Goal: Task Accomplishment & Management: Use online tool/utility

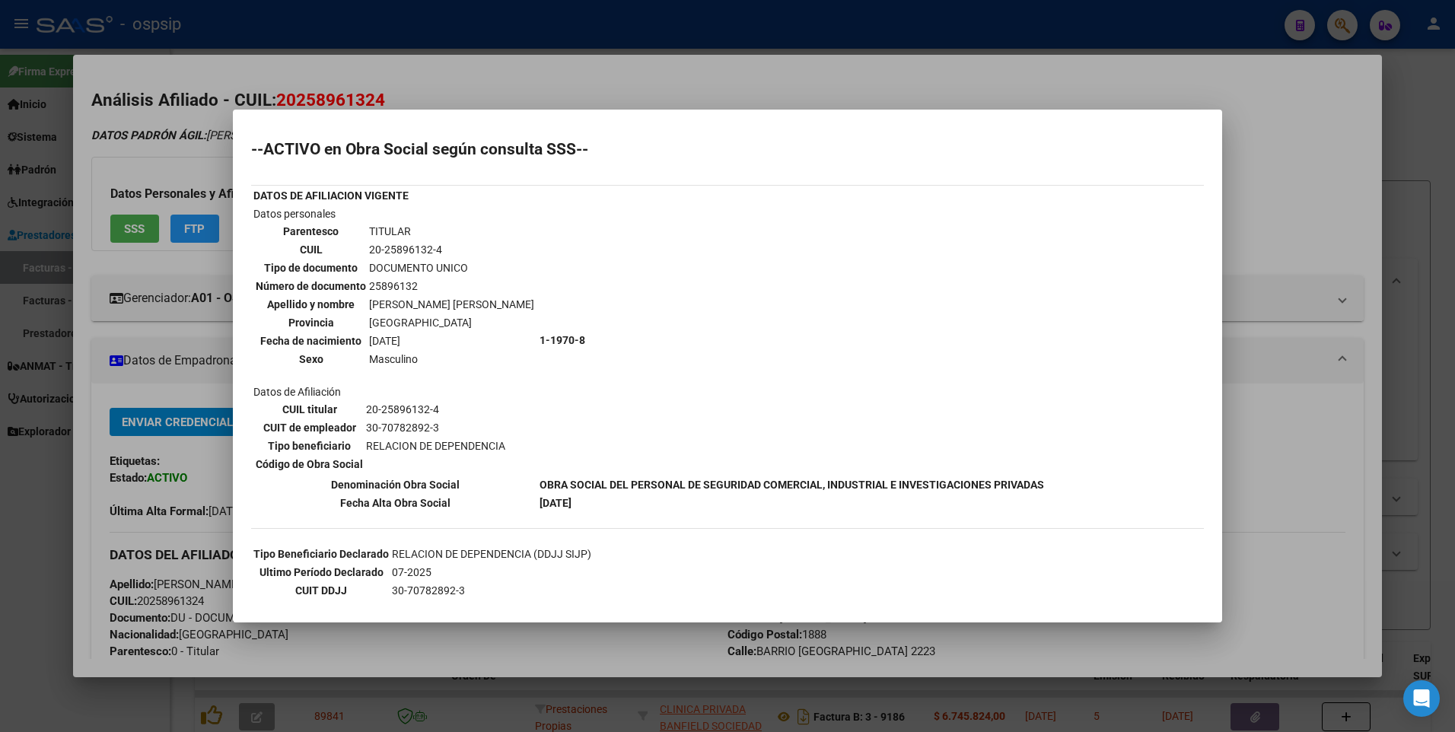
scroll to position [183, 0]
click at [1317, 170] on div at bounding box center [727, 366] width 1455 height 732
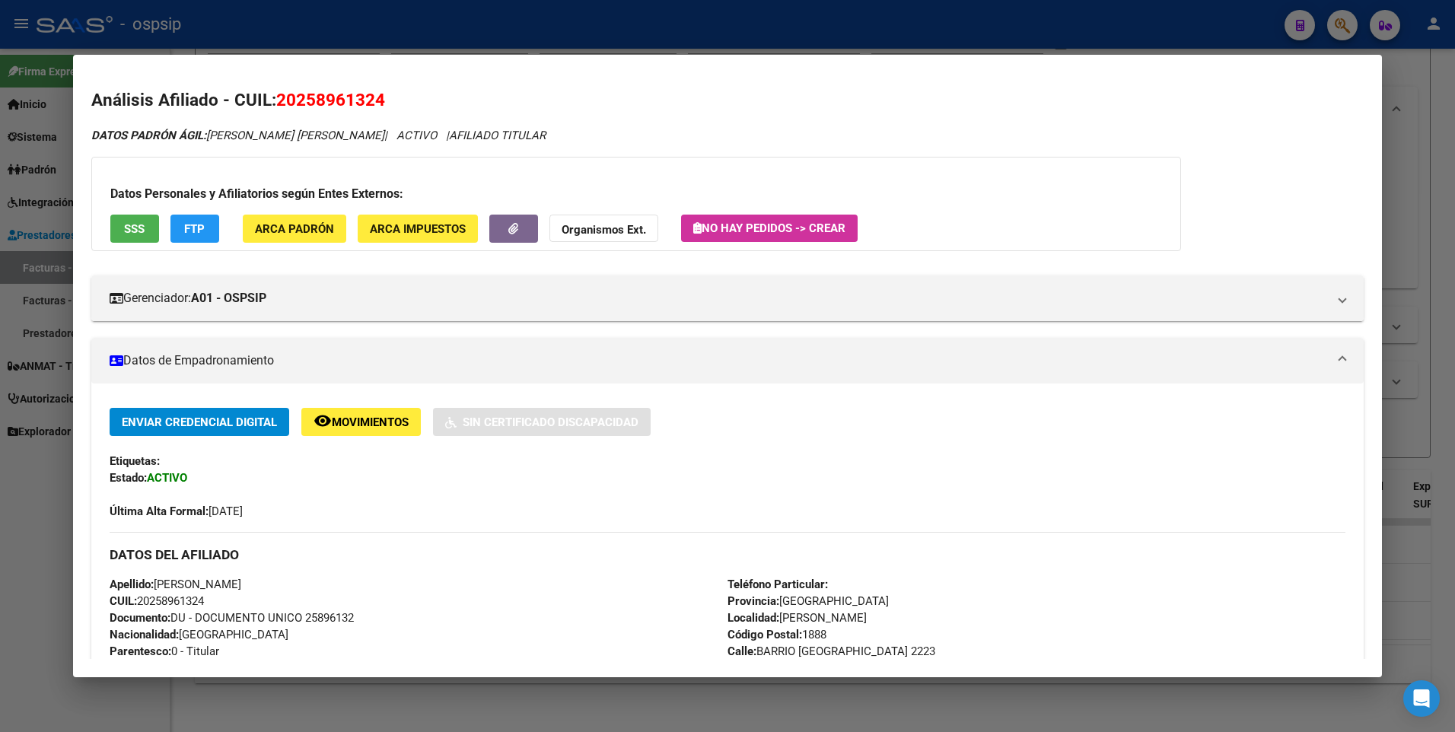
click at [1385, 155] on div at bounding box center [727, 366] width 1455 height 732
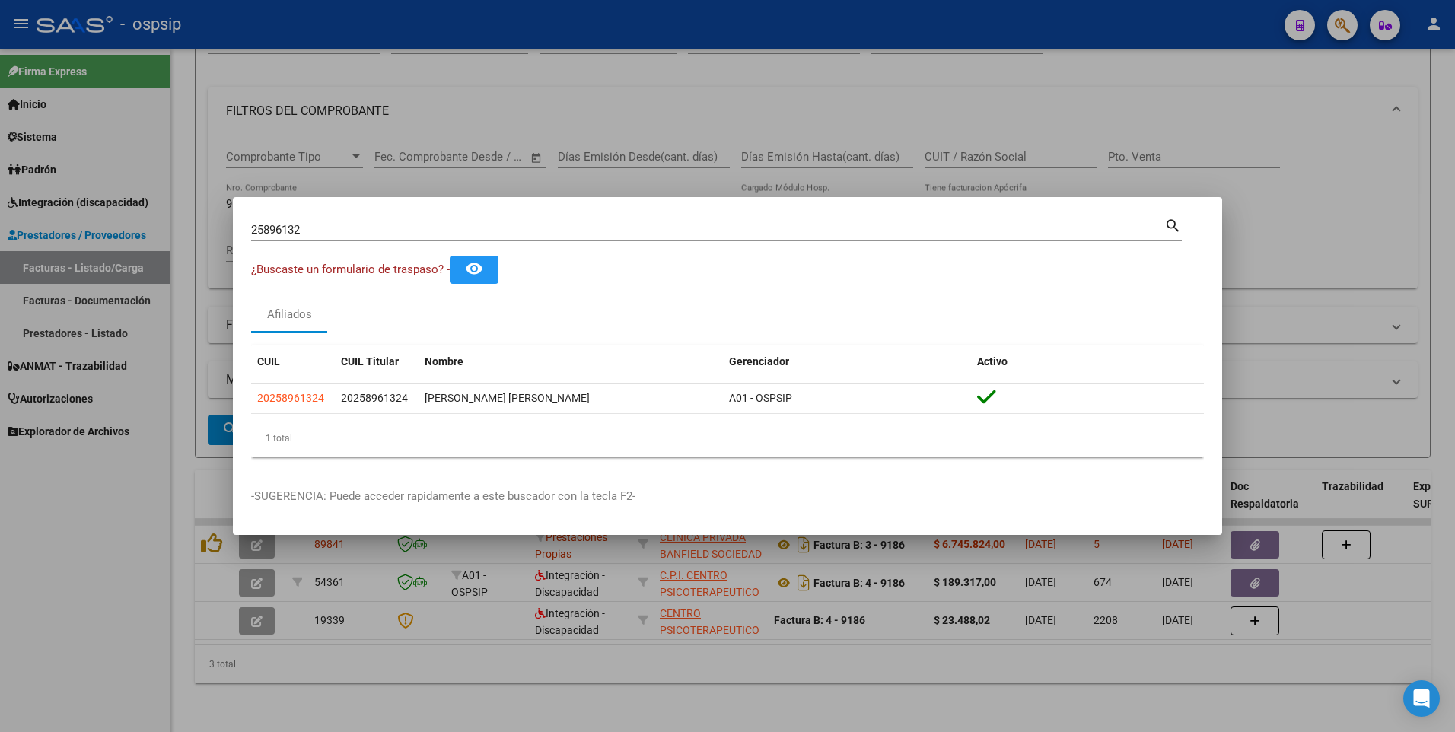
click at [490, 164] on div at bounding box center [727, 366] width 1455 height 732
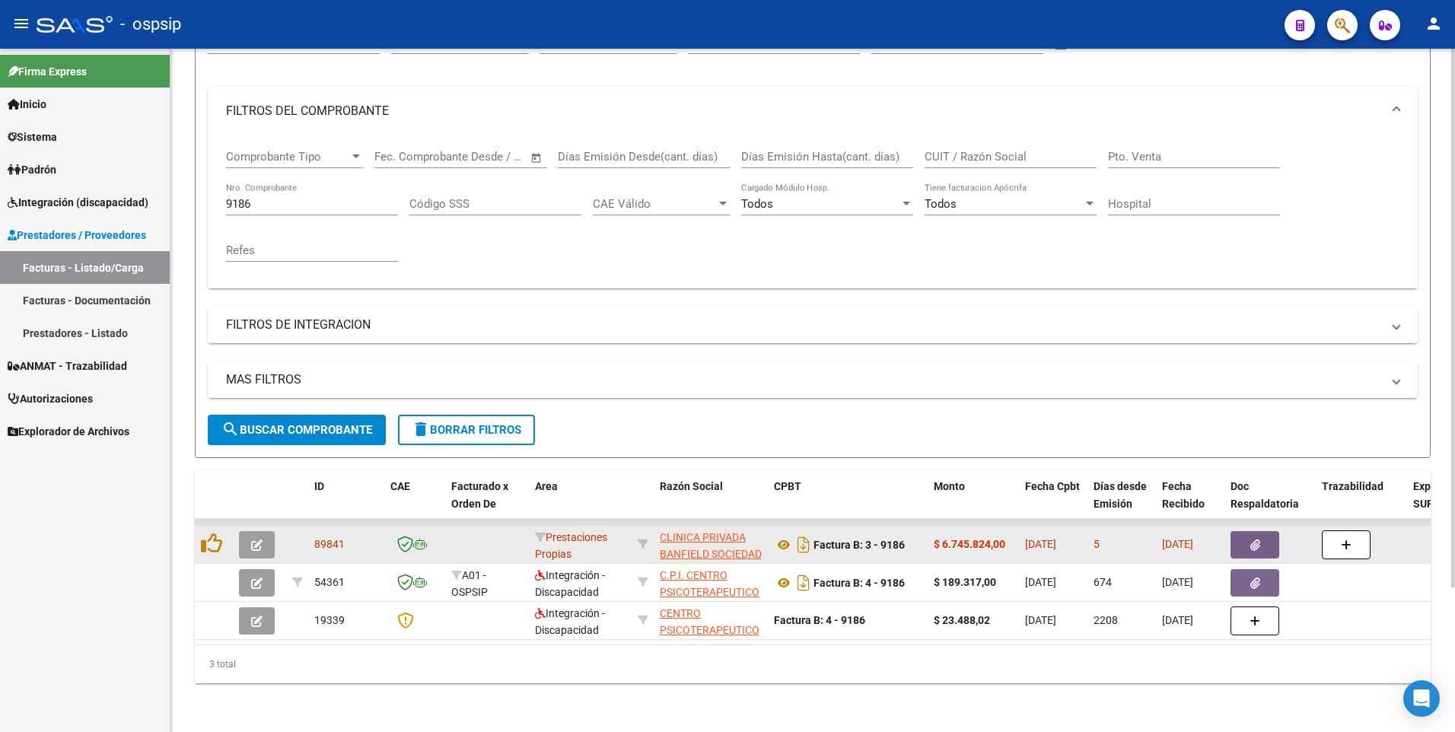
click at [1242, 541] on button "button" at bounding box center [1254, 544] width 49 height 27
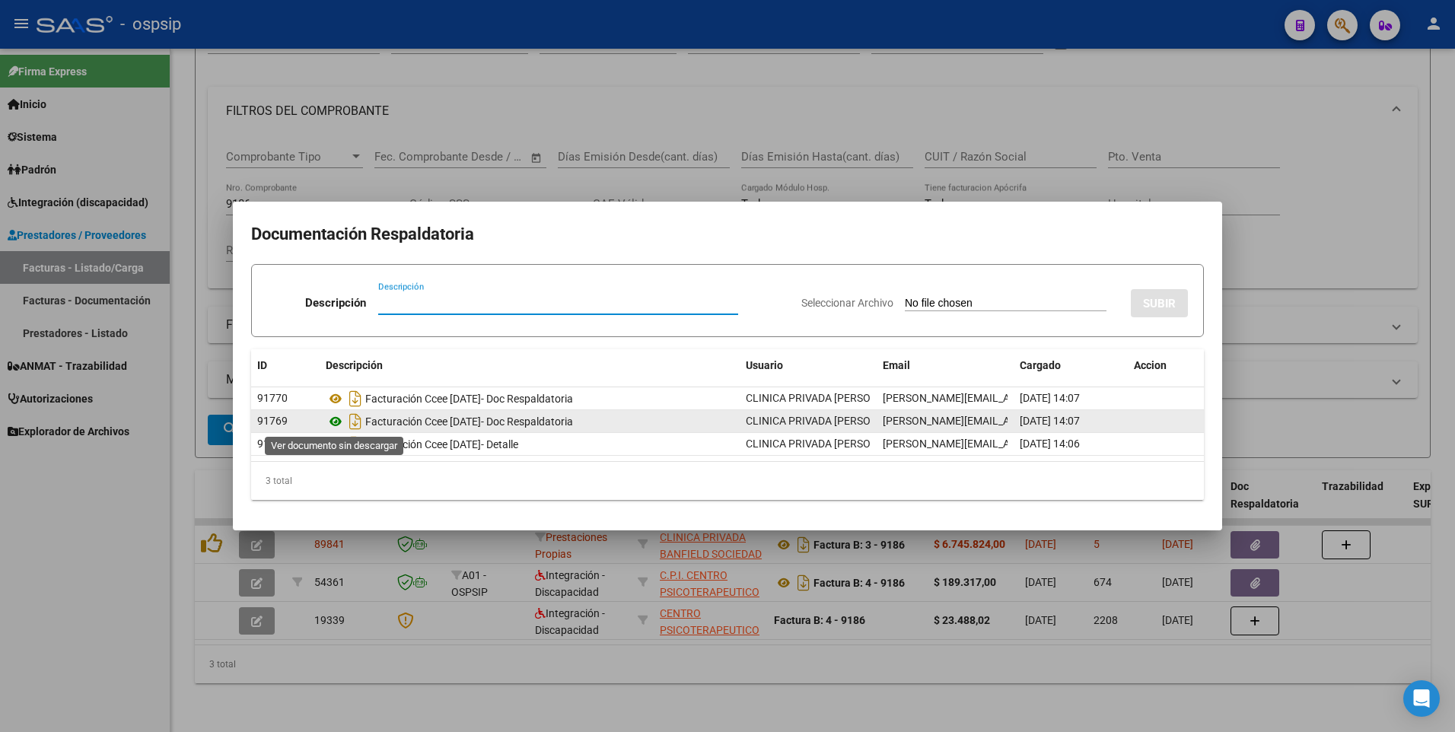
click at [335, 421] on icon at bounding box center [336, 421] width 20 height 18
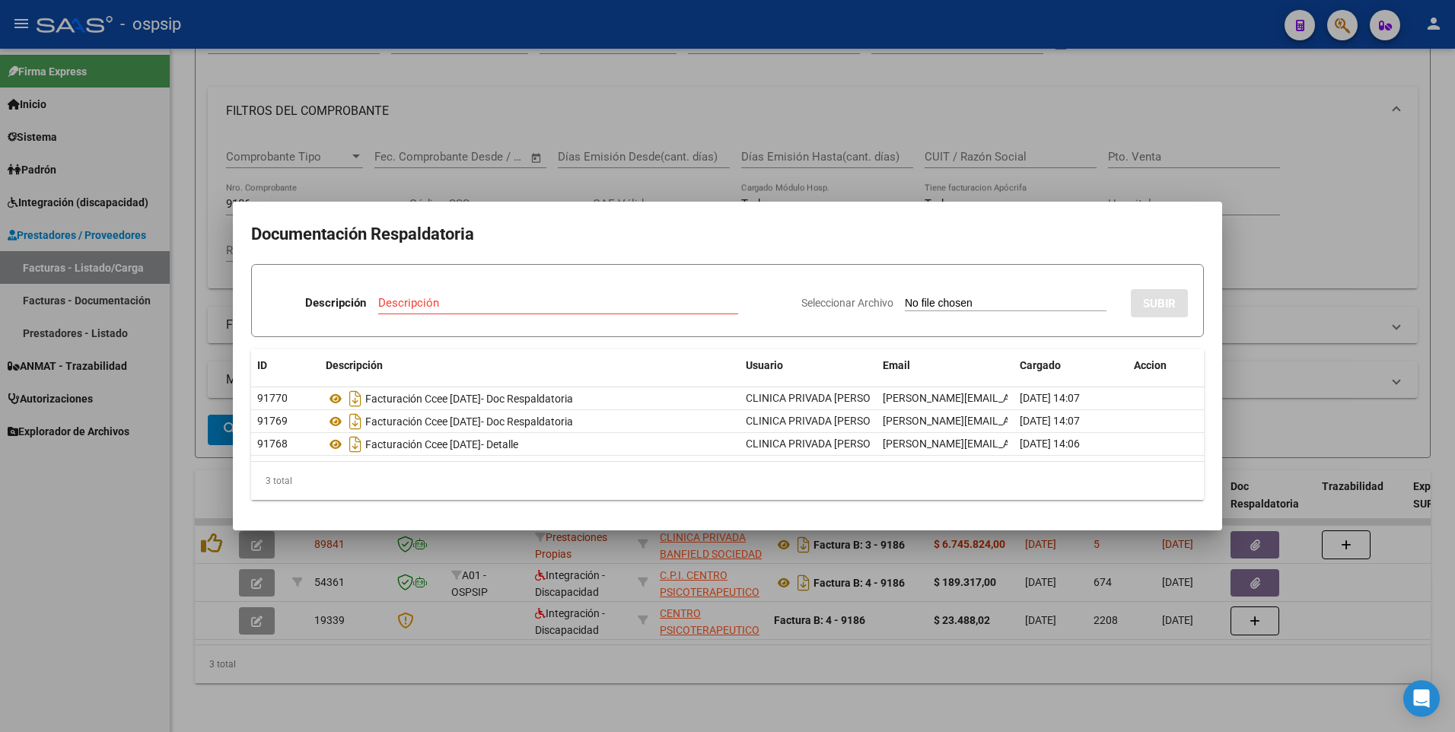
click at [1316, 243] on div at bounding box center [727, 366] width 1455 height 732
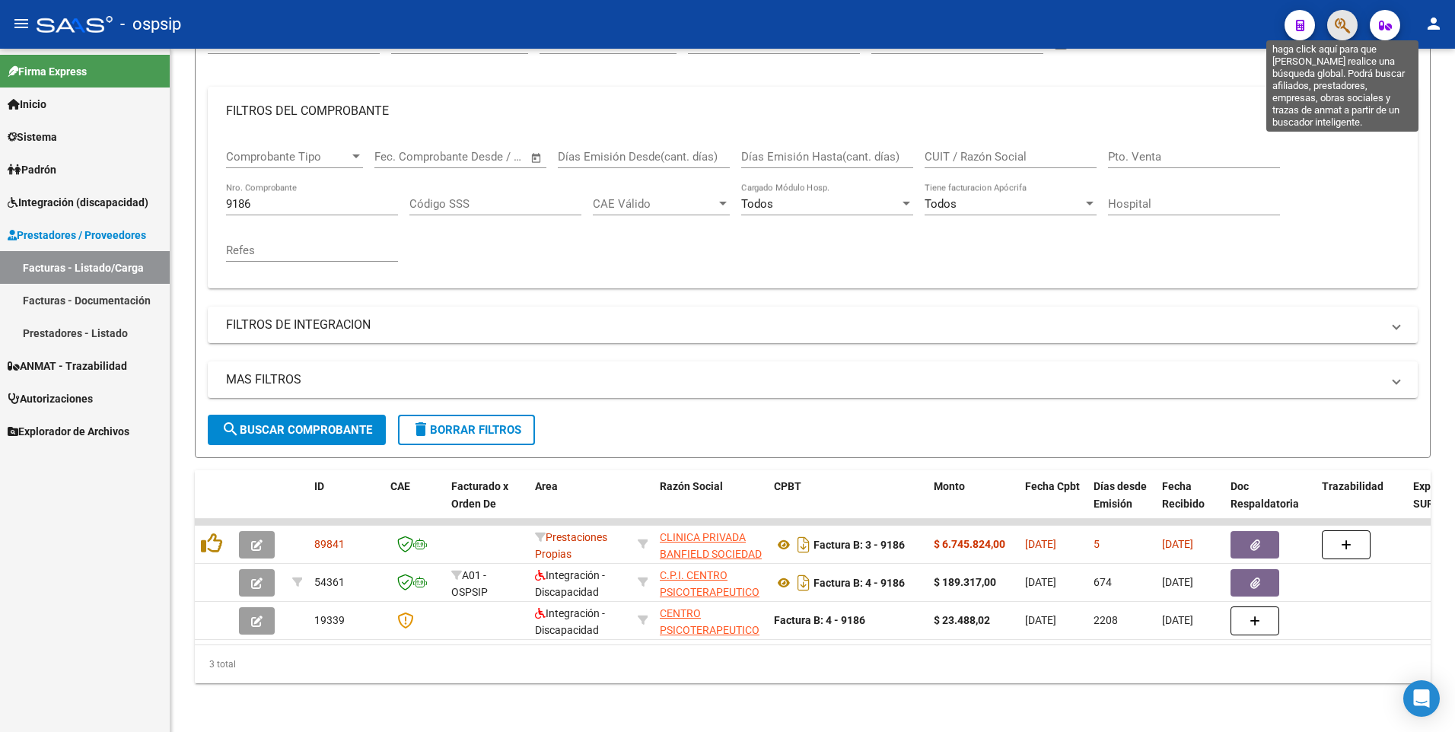
click at [1344, 33] on icon "button" at bounding box center [1341, 25] width 15 height 17
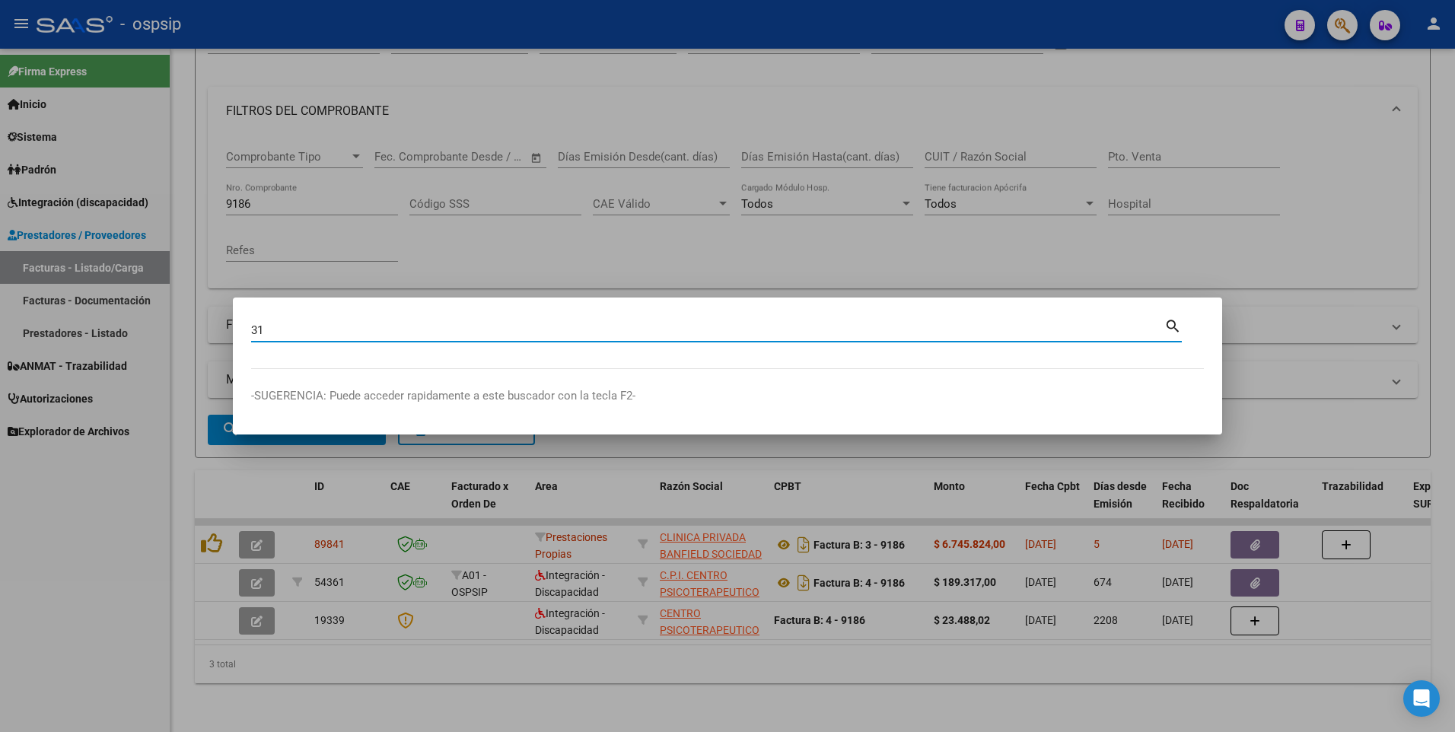
type input "3"
type input "34516865"
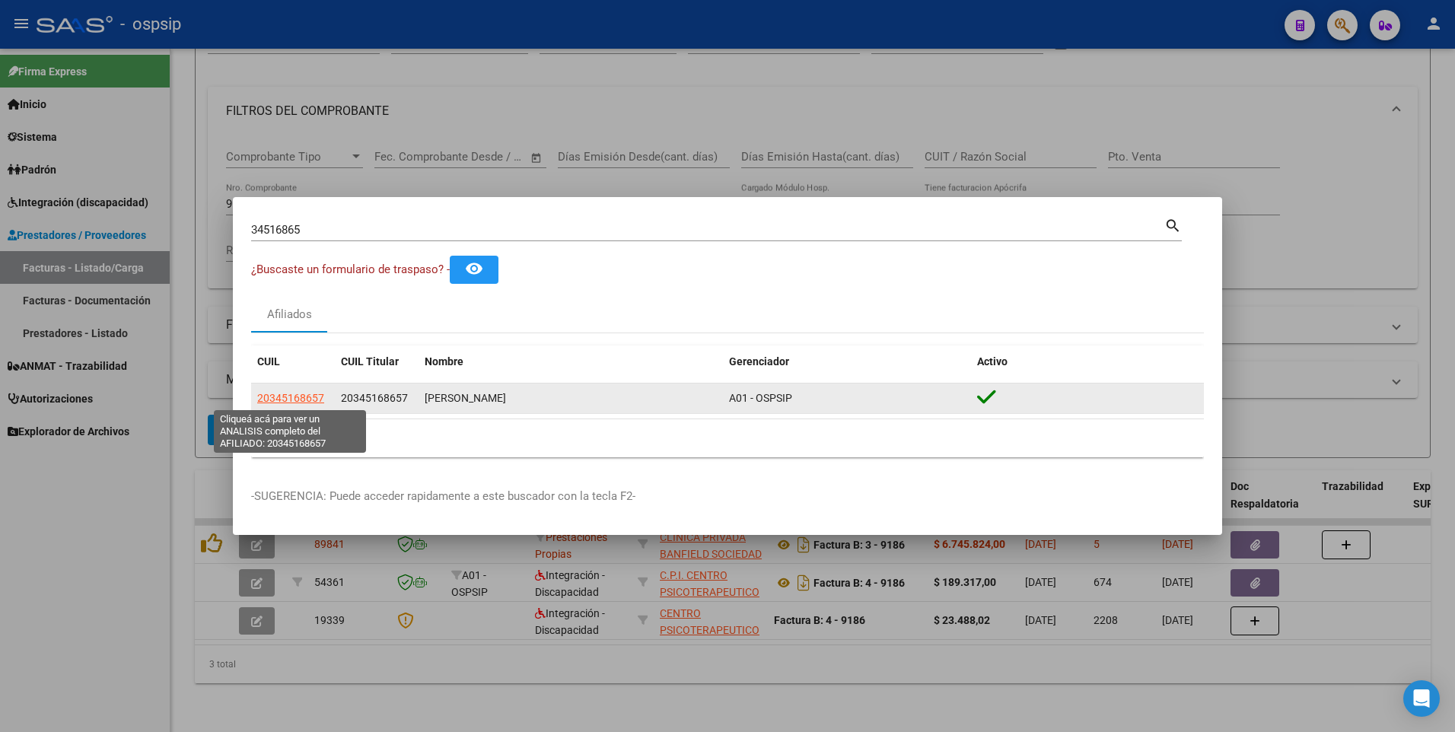
click at [304, 399] on span "20345168657" at bounding box center [290, 398] width 67 height 12
type textarea "20345168657"
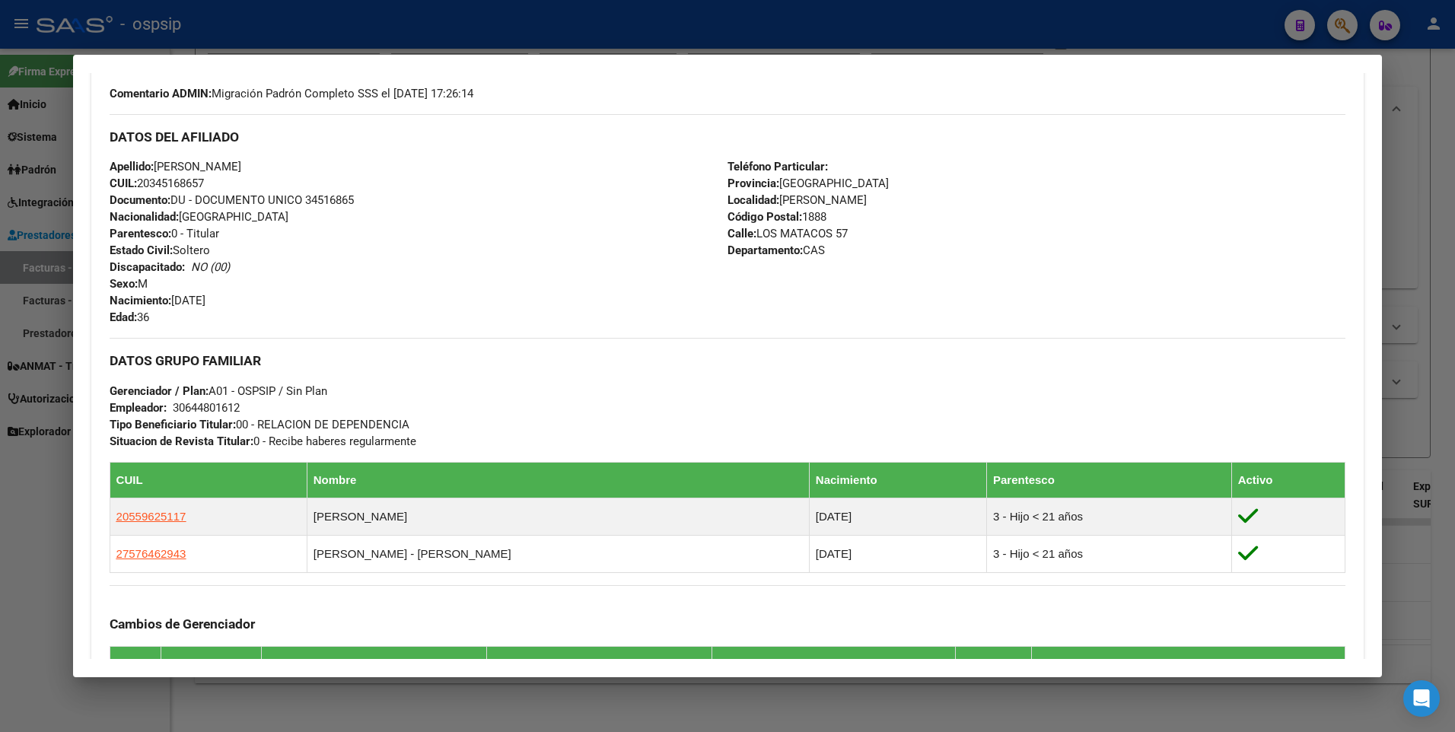
scroll to position [380, 0]
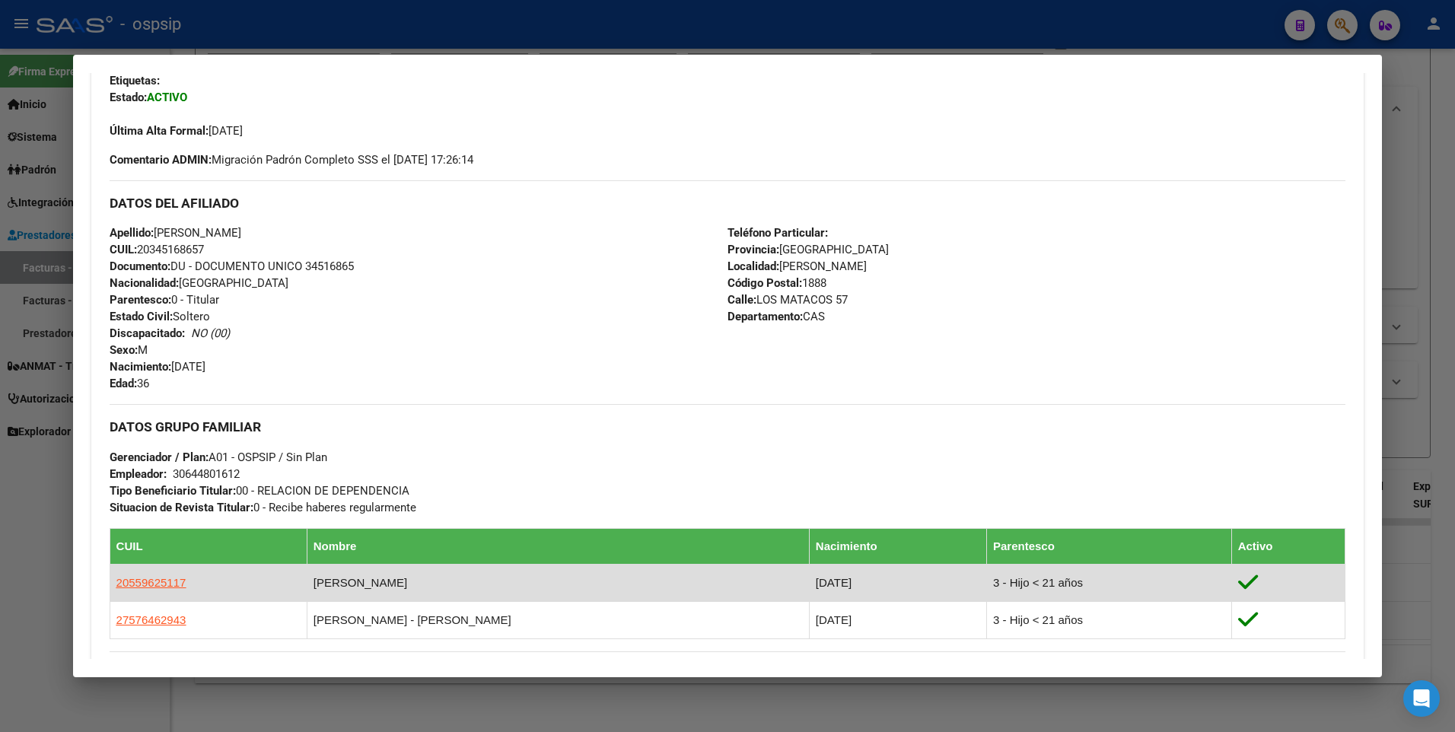
click at [183, 583] on td "20559625117" at bounding box center [208, 582] width 197 height 37
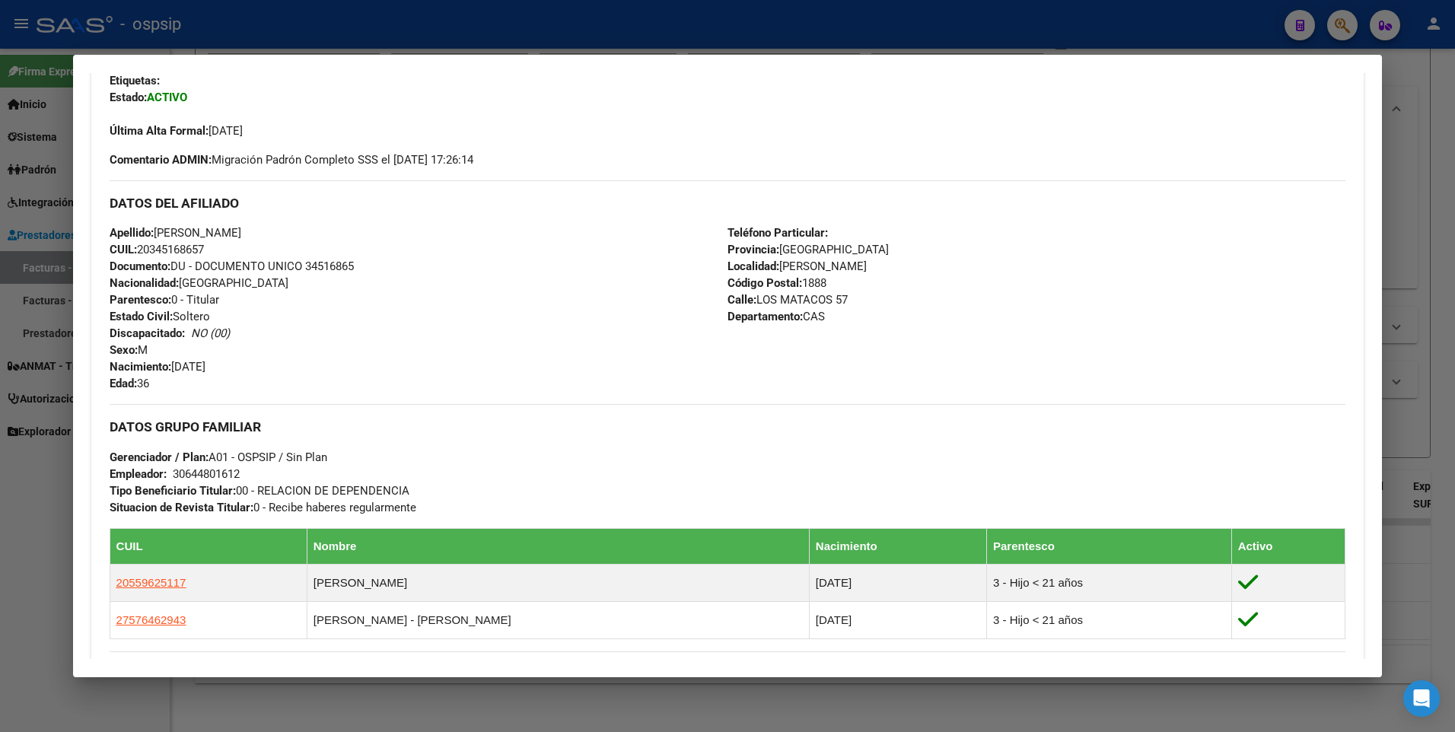
scroll to position [0, 0]
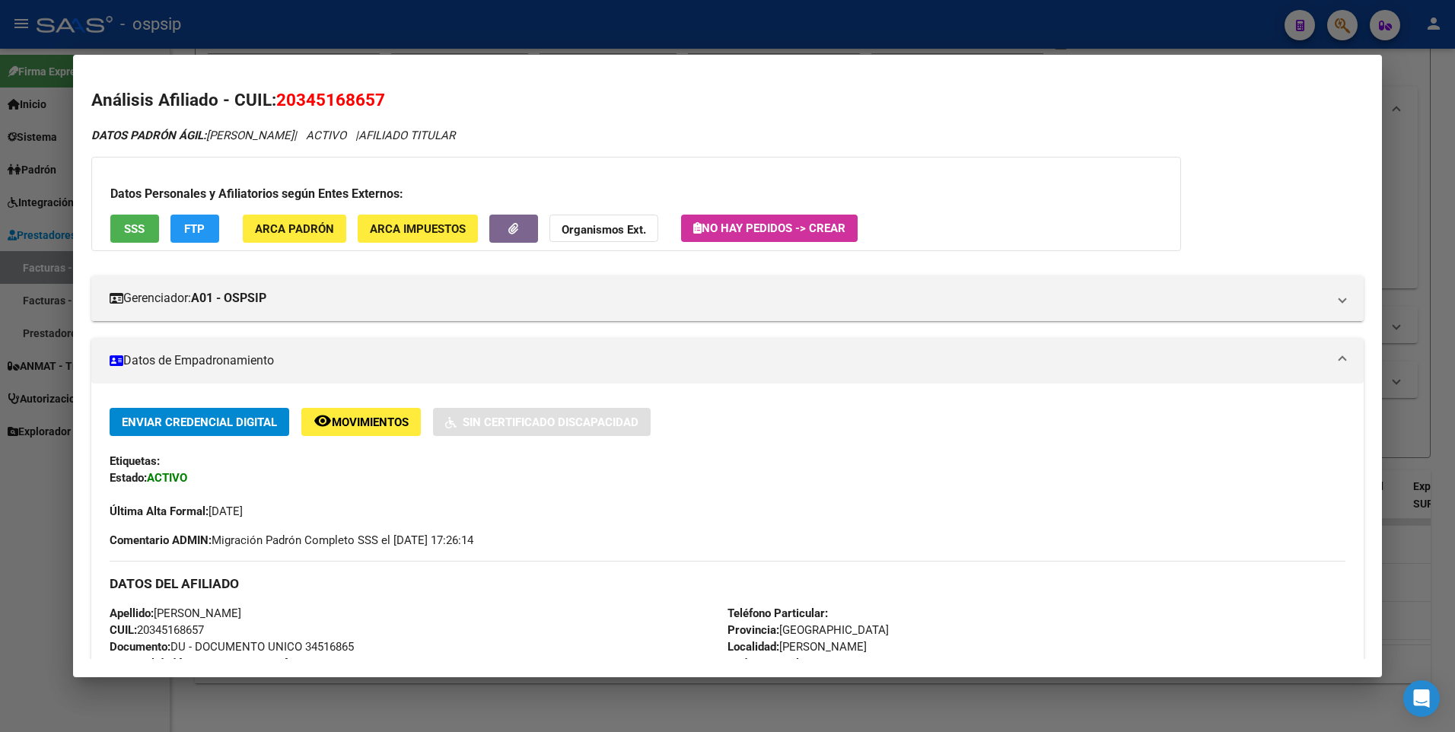
click at [147, 221] on button "SSS" at bounding box center [134, 229] width 49 height 28
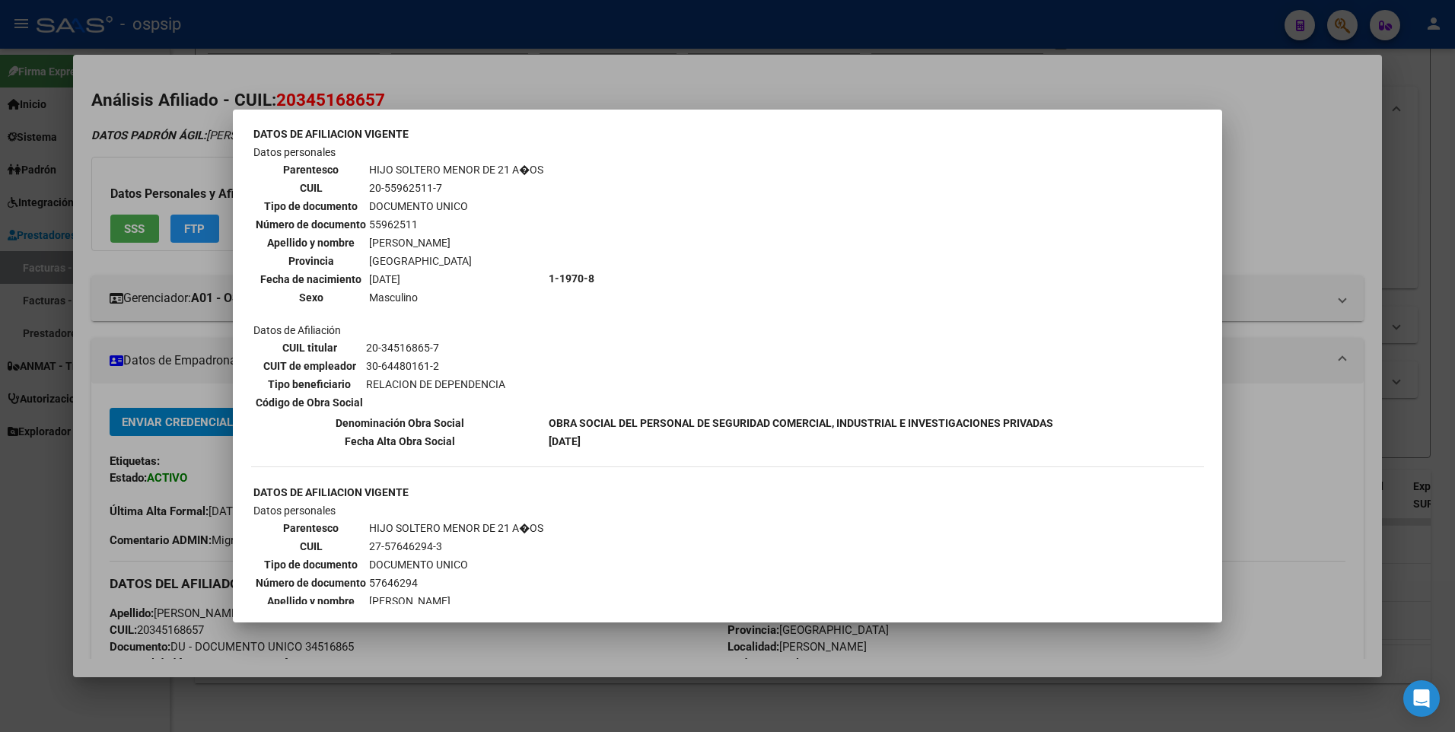
scroll to position [533, 0]
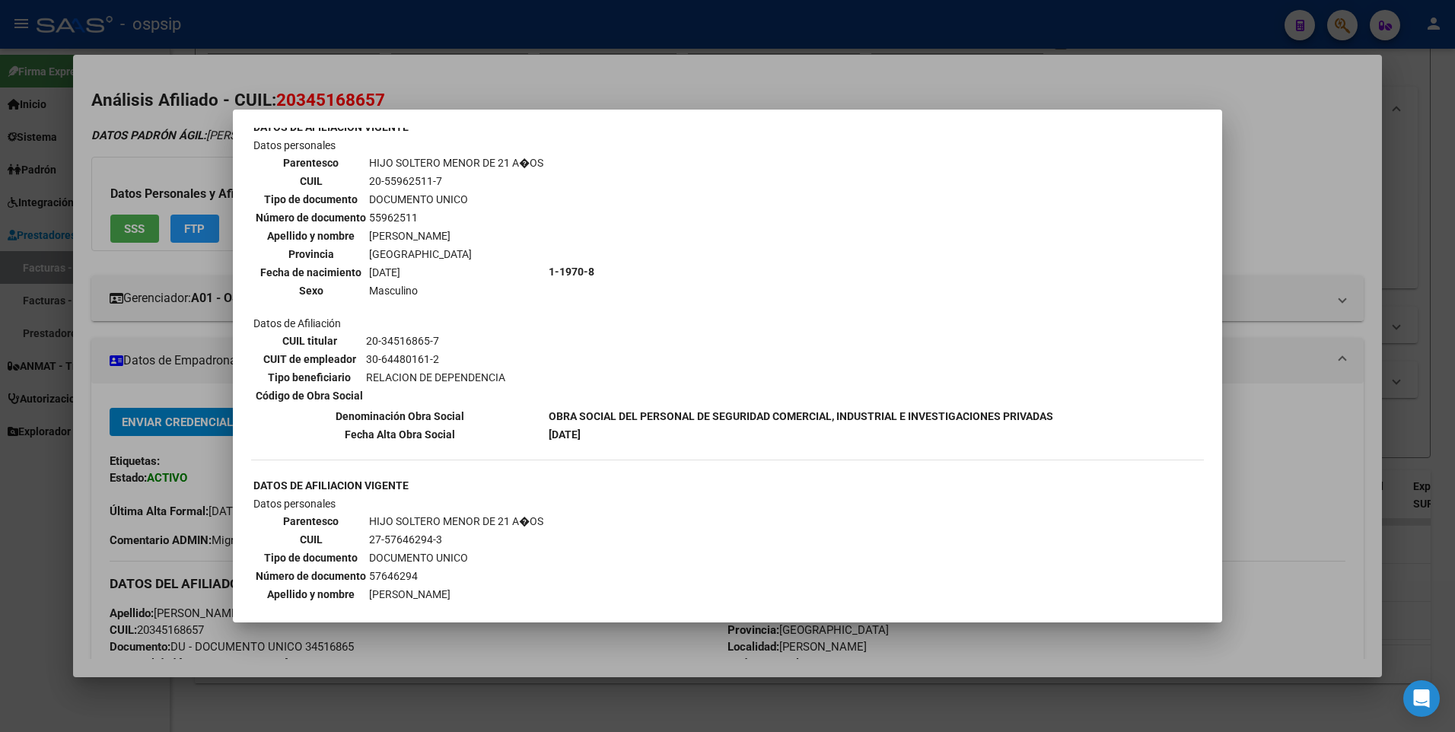
click at [1271, 104] on div at bounding box center [727, 366] width 1455 height 732
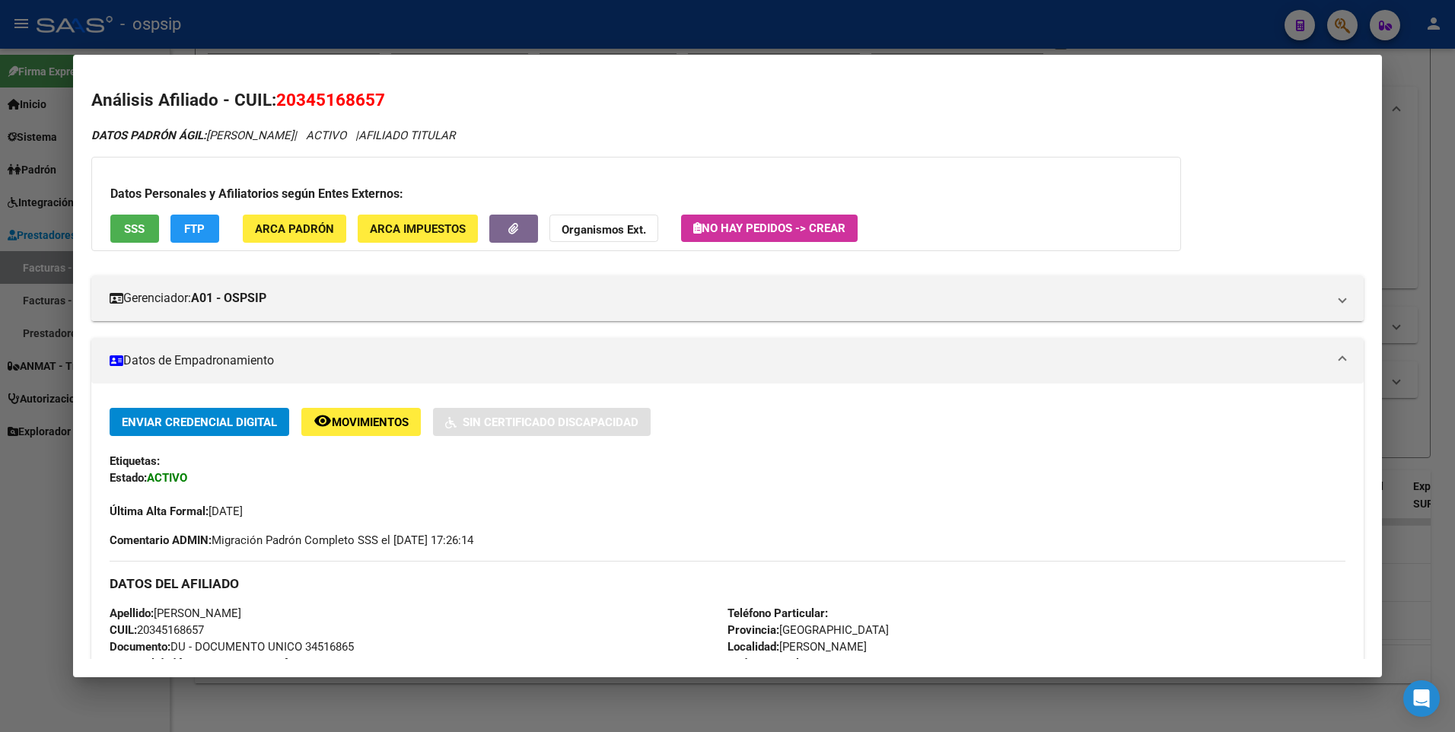
click at [1391, 138] on div at bounding box center [727, 366] width 1455 height 732
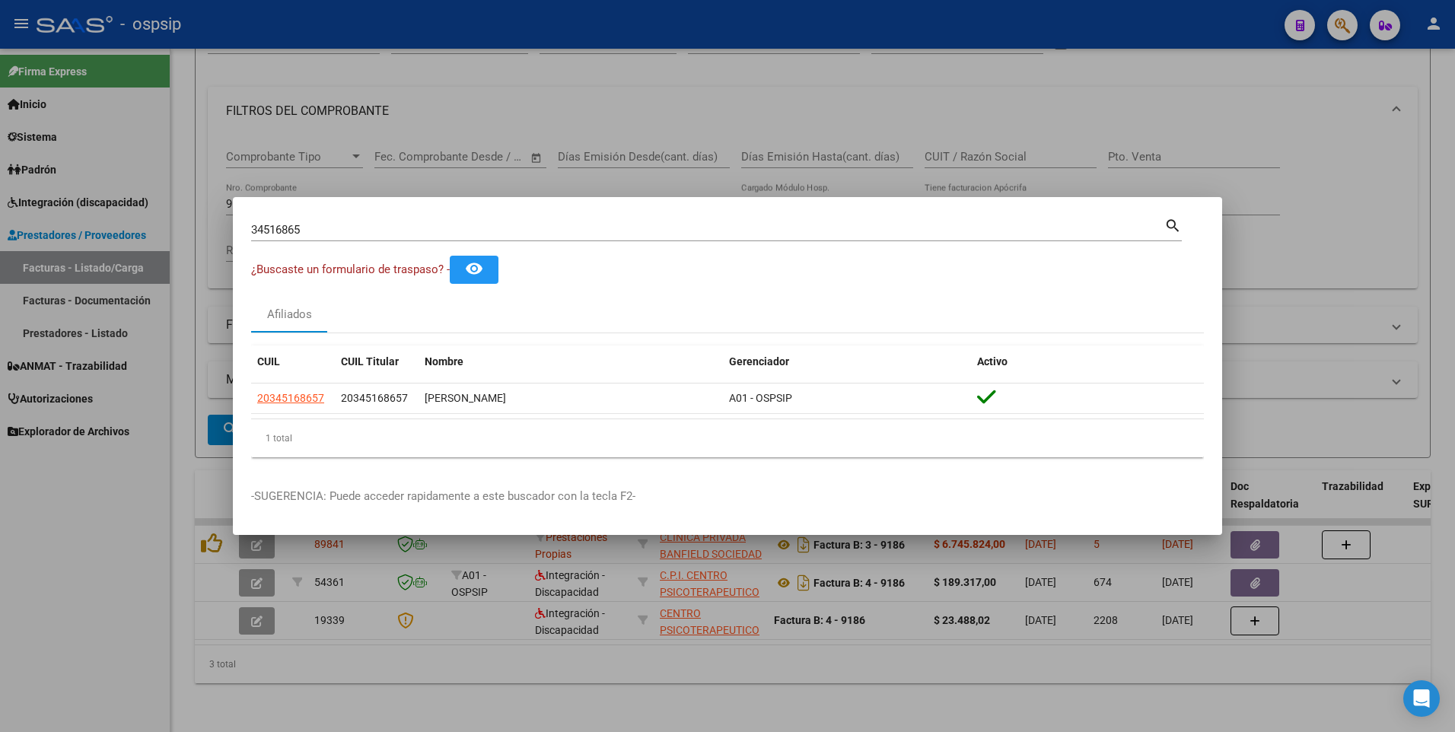
click at [1242, 110] on div at bounding box center [727, 366] width 1455 height 732
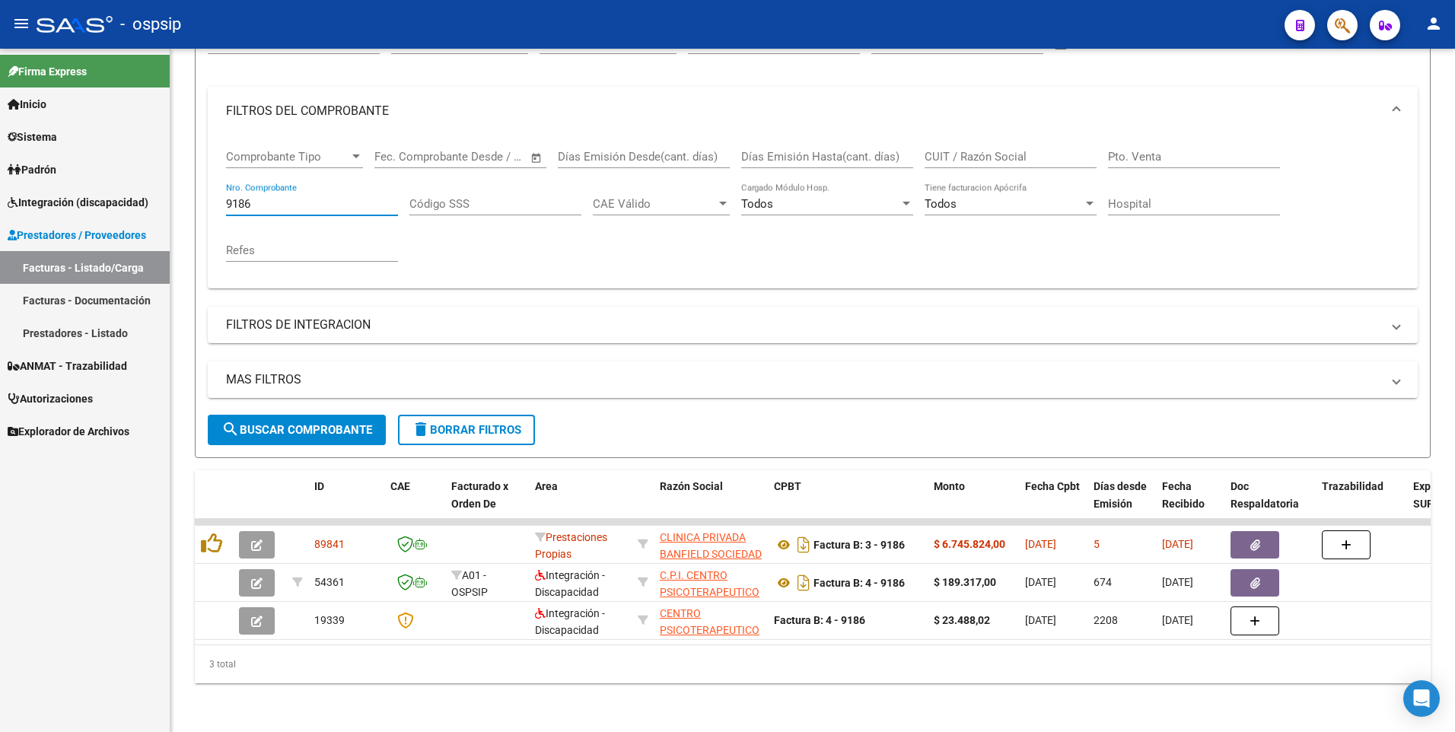
drag, startPoint x: 273, startPoint y: 196, endPoint x: 41, endPoint y: 230, distance: 234.6
click at [42, 229] on mat-sidenav-container "Firma Express Inicio Calendario SSS Instructivos Contacto OS Sistema Usuarios T…" at bounding box center [727, 390] width 1455 height 683
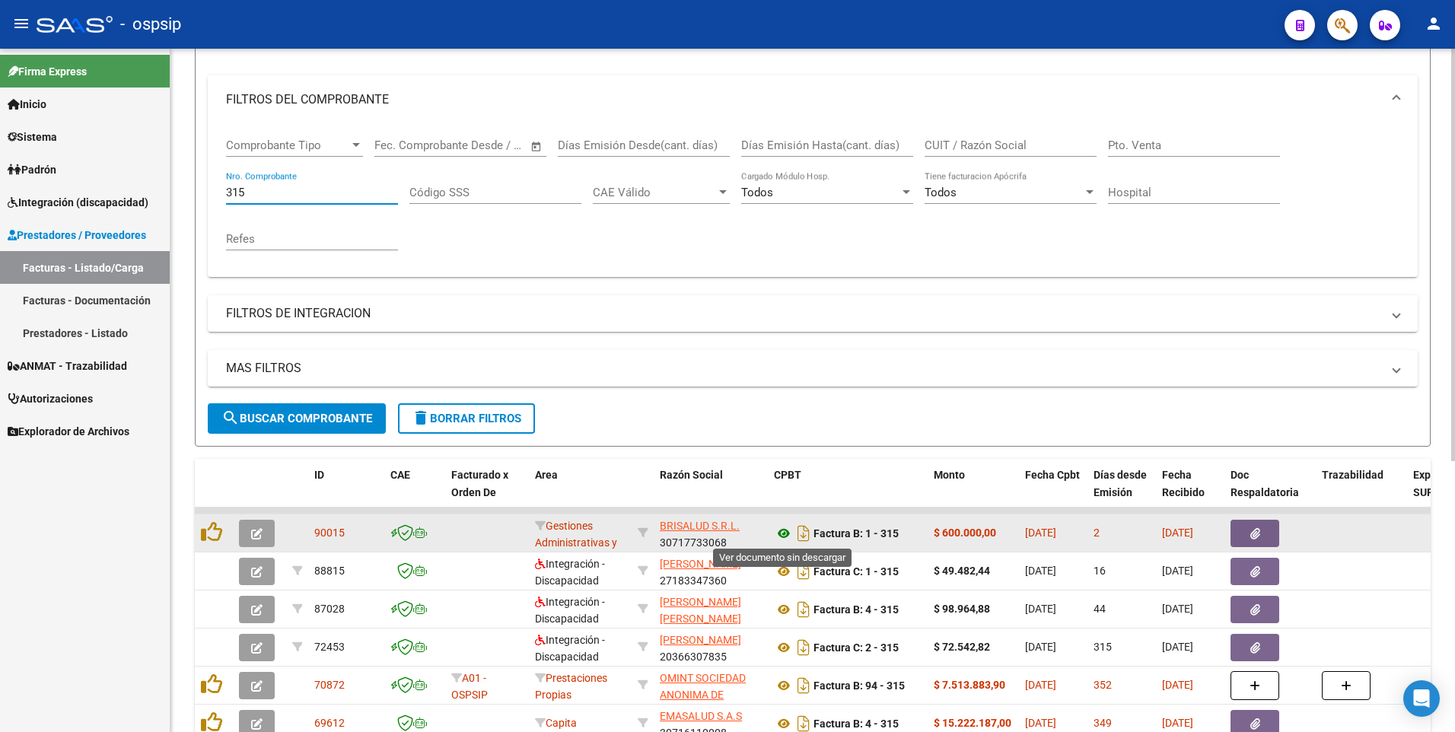
click at [776, 535] on icon at bounding box center [784, 533] width 20 height 18
click at [1271, 532] on button "button" at bounding box center [1254, 533] width 49 height 27
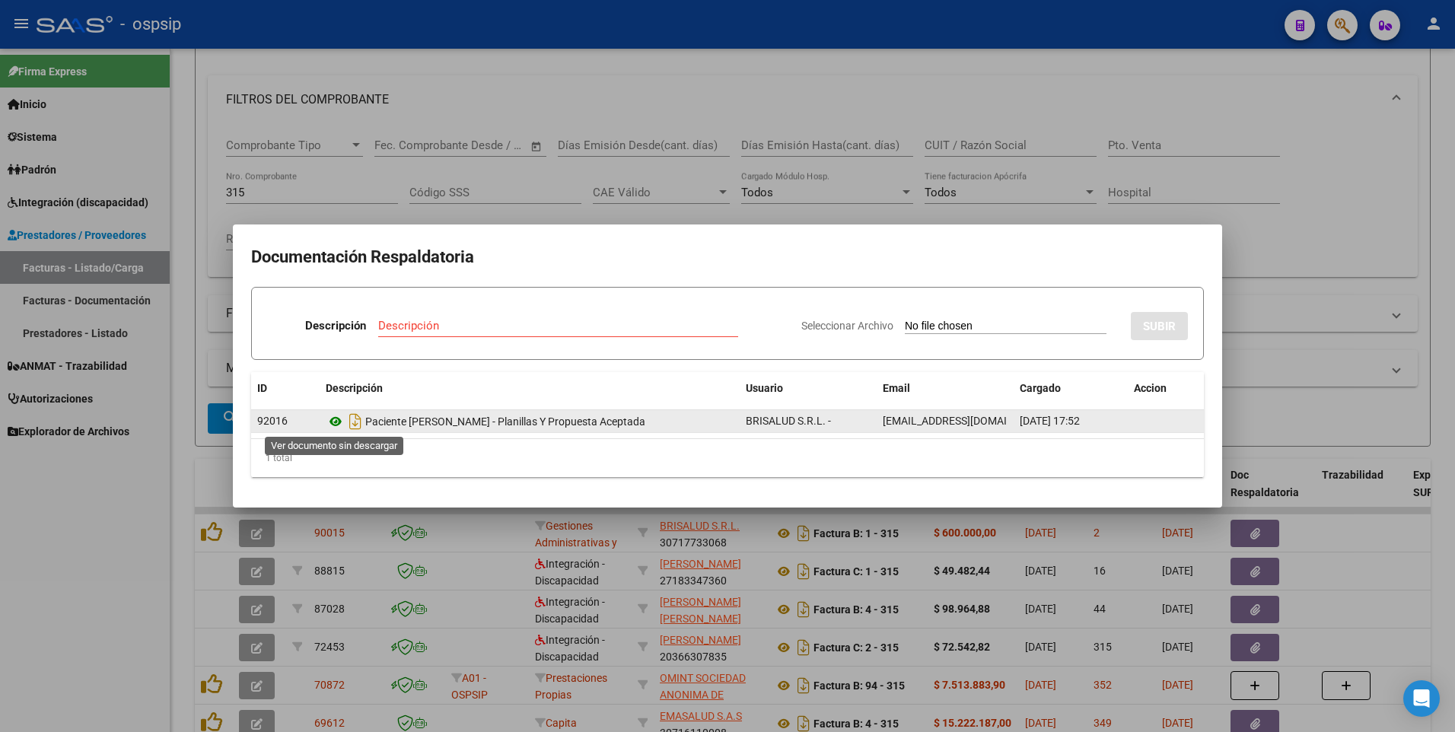
click at [334, 421] on icon at bounding box center [336, 421] width 20 height 18
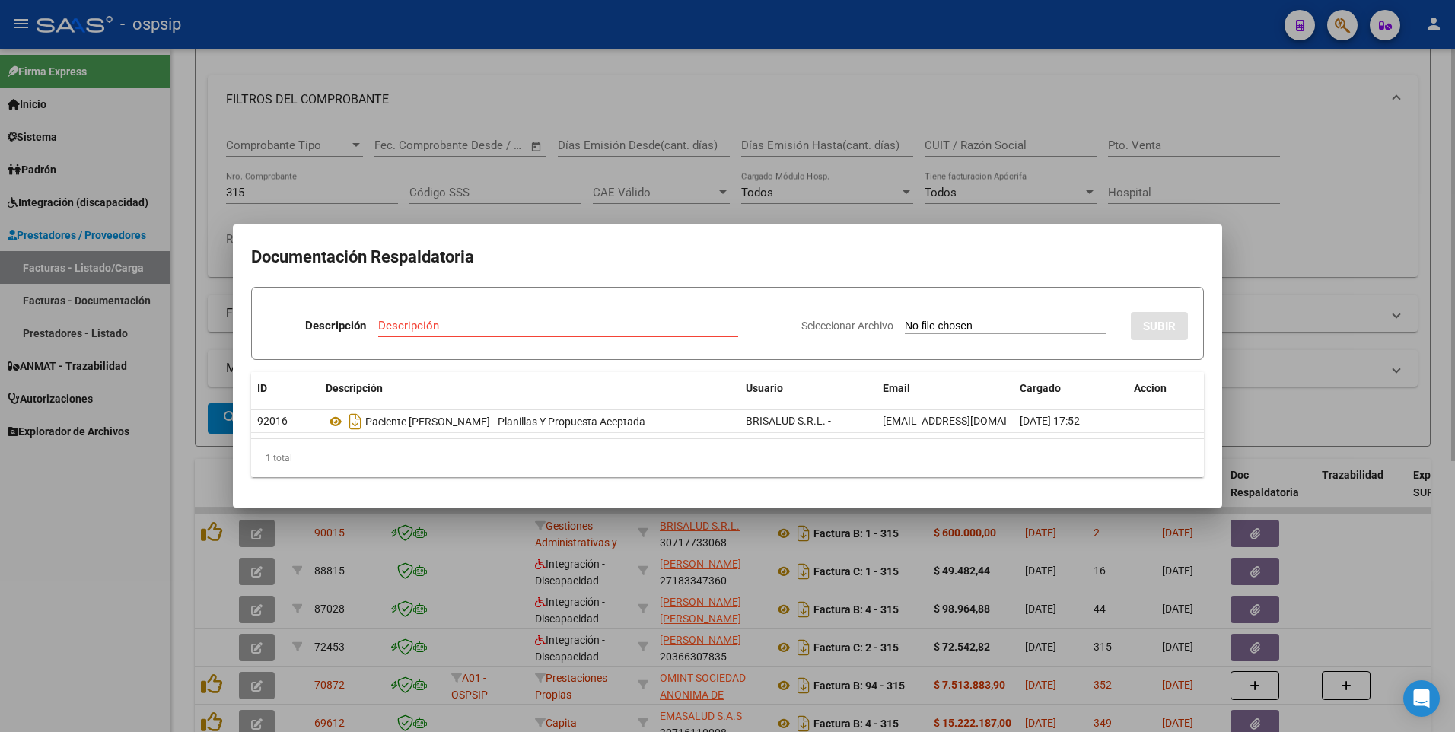
click at [1320, 205] on div at bounding box center [727, 366] width 1455 height 732
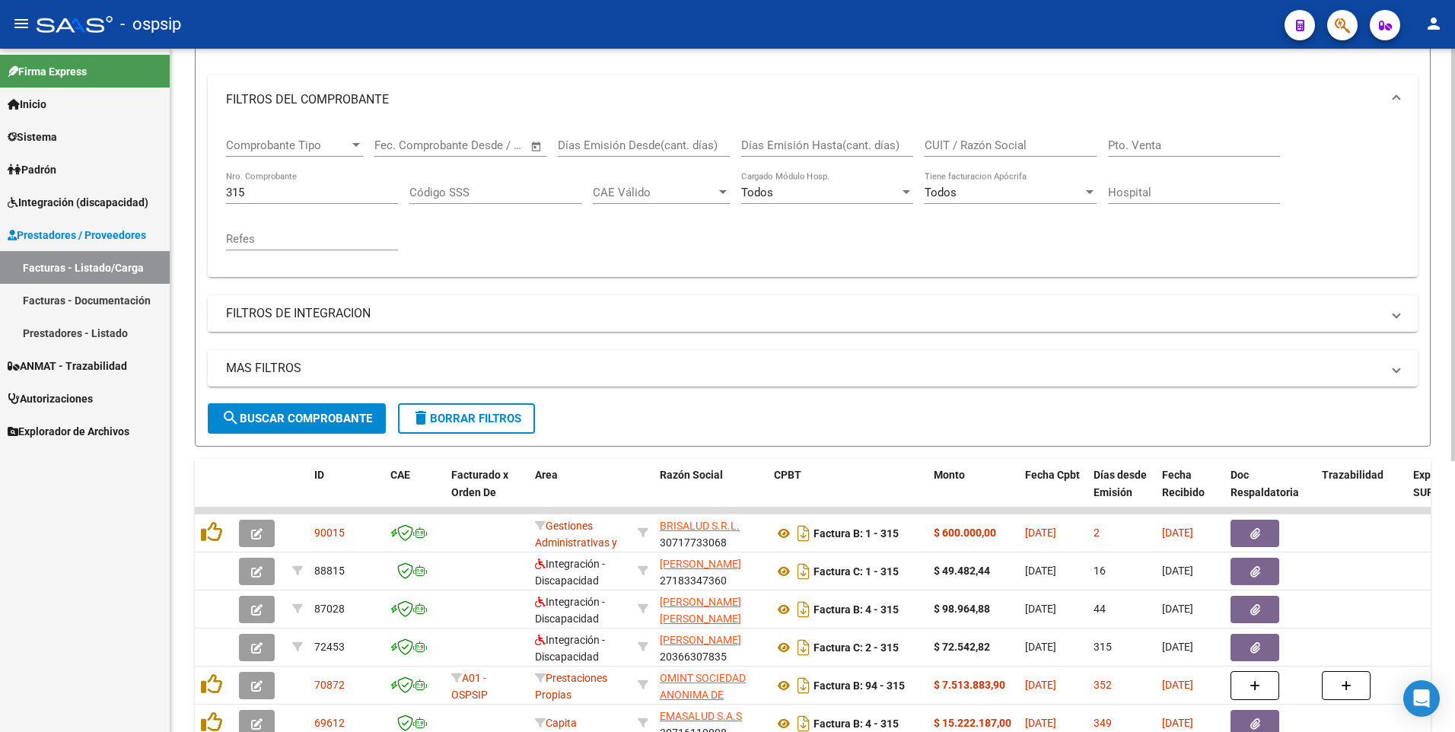
click at [266, 192] on input "315" at bounding box center [312, 193] width 172 height 14
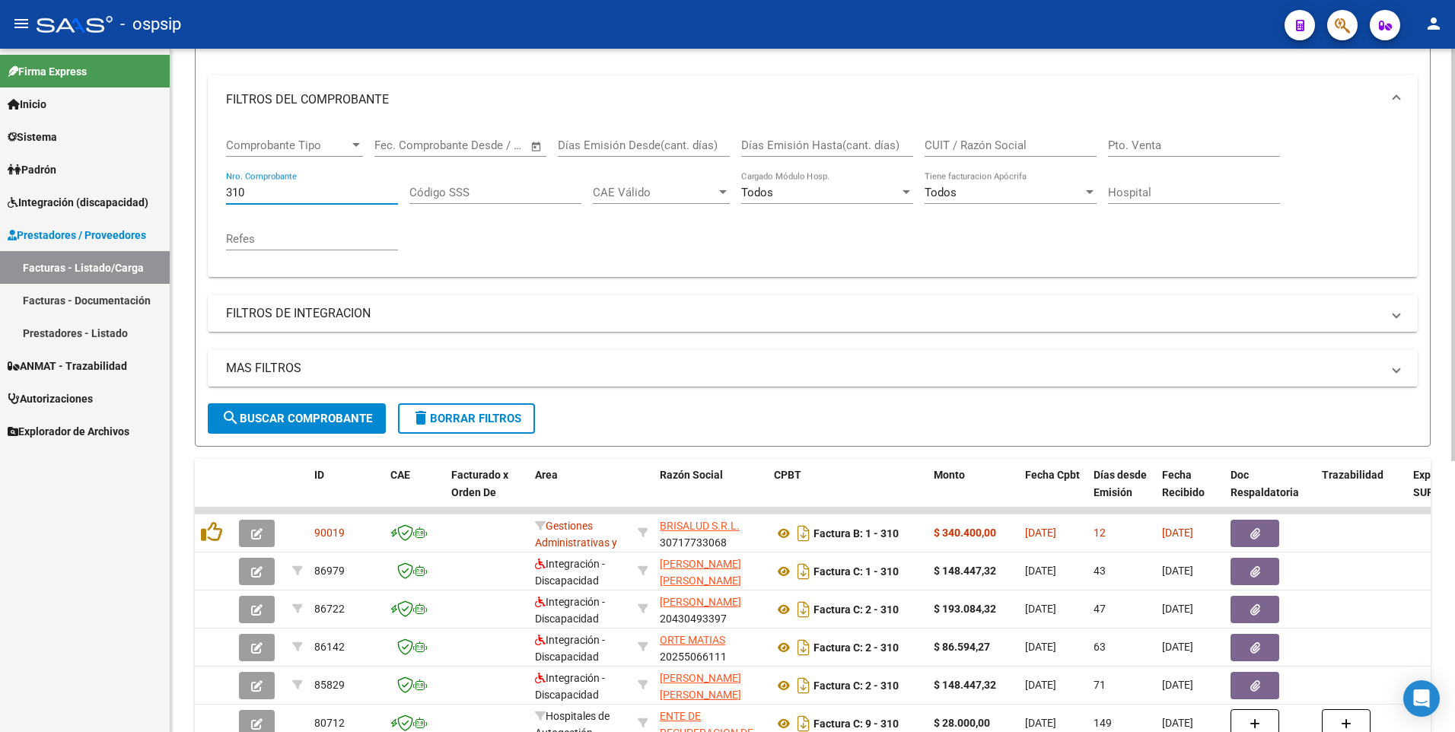
scroll to position [336, 0]
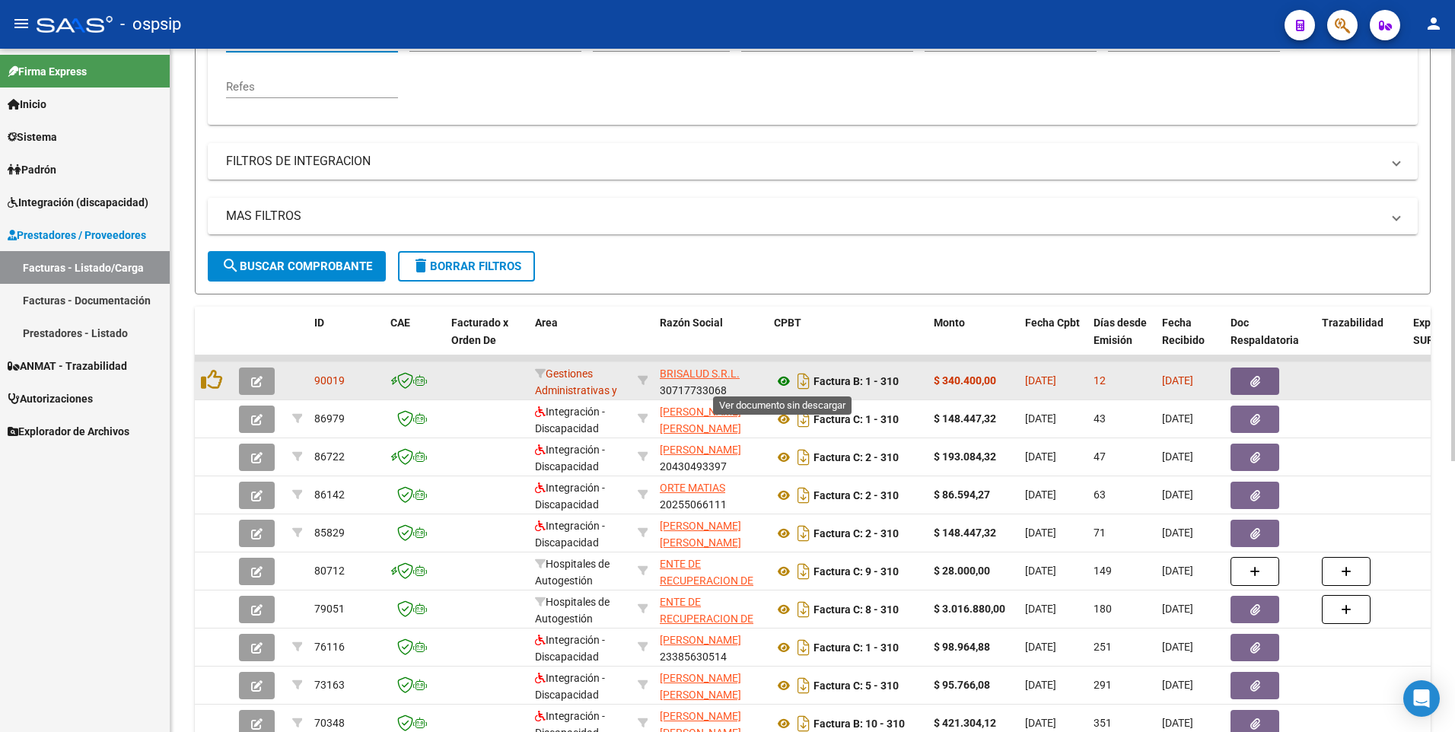
click at [780, 383] on icon at bounding box center [784, 381] width 20 height 18
click at [1242, 386] on button "button" at bounding box center [1254, 380] width 49 height 27
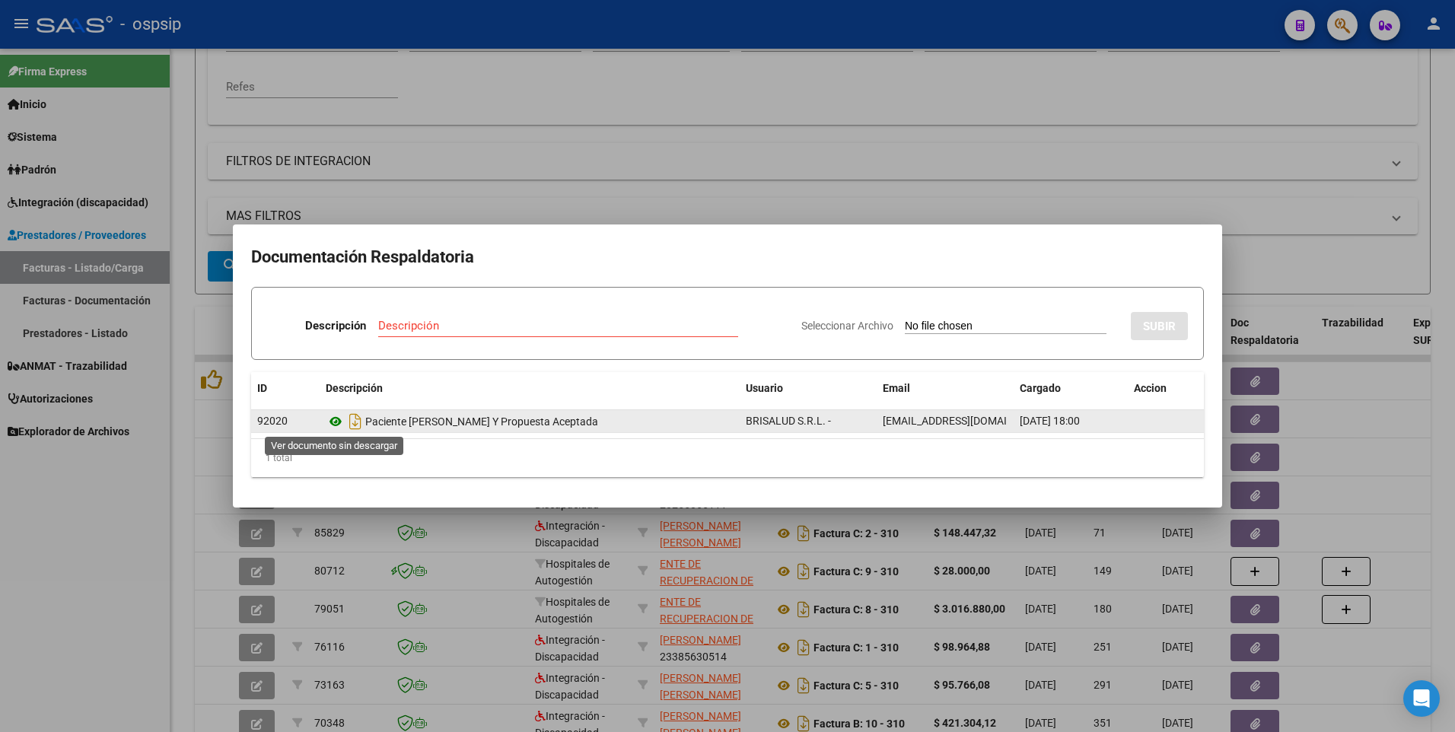
click at [339, 423] on icon at bounding box center [336, 421] width 20 height 18
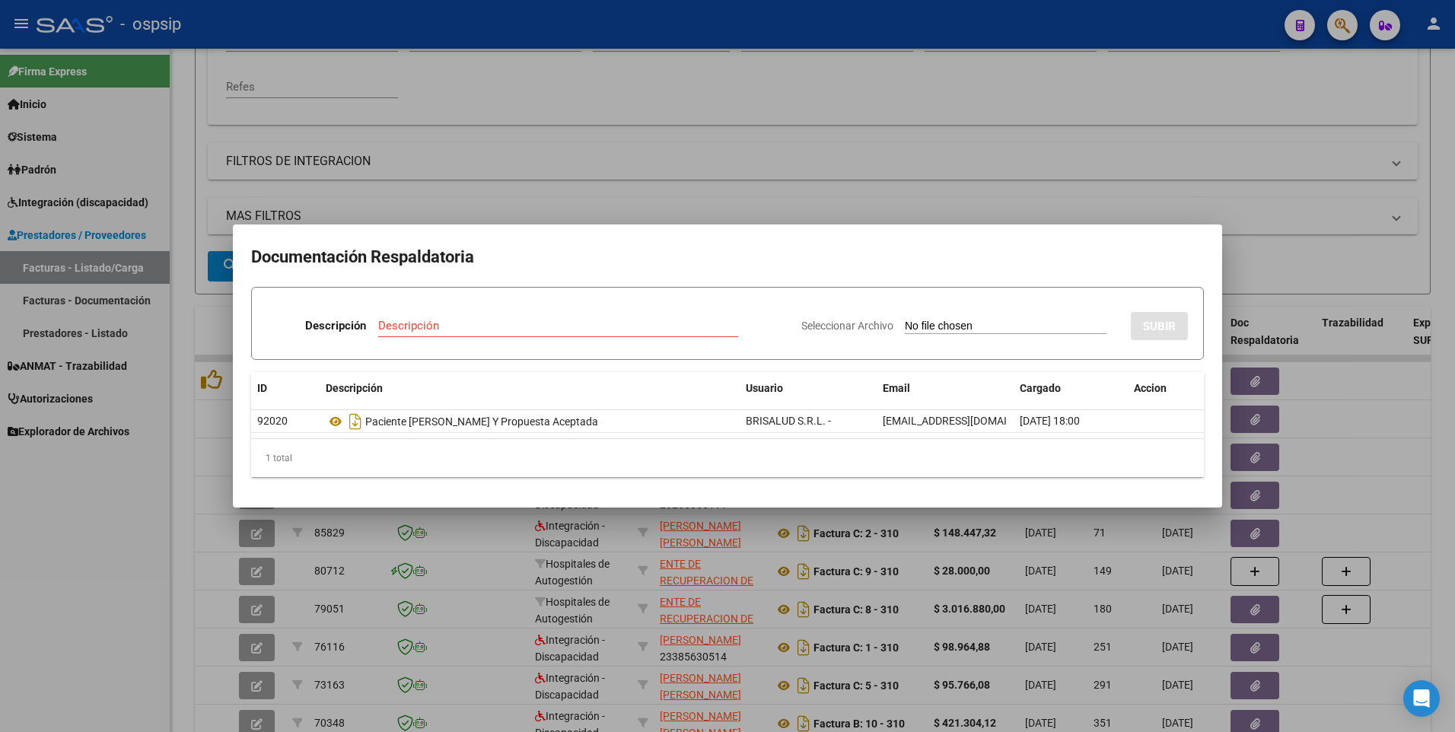
click at [1251, 142] on div at bounding box center [727, 366] width 1455 height 732
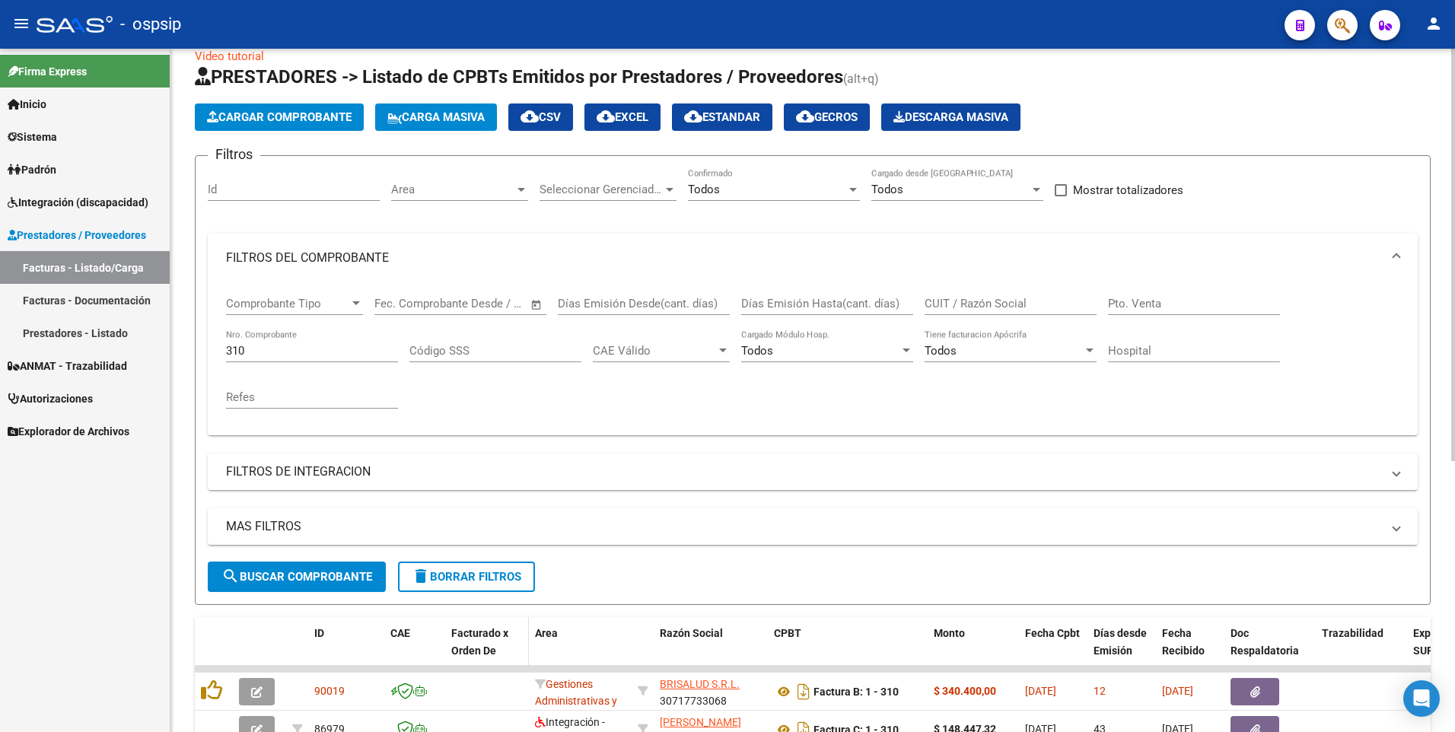
scroll to position [0, 0]
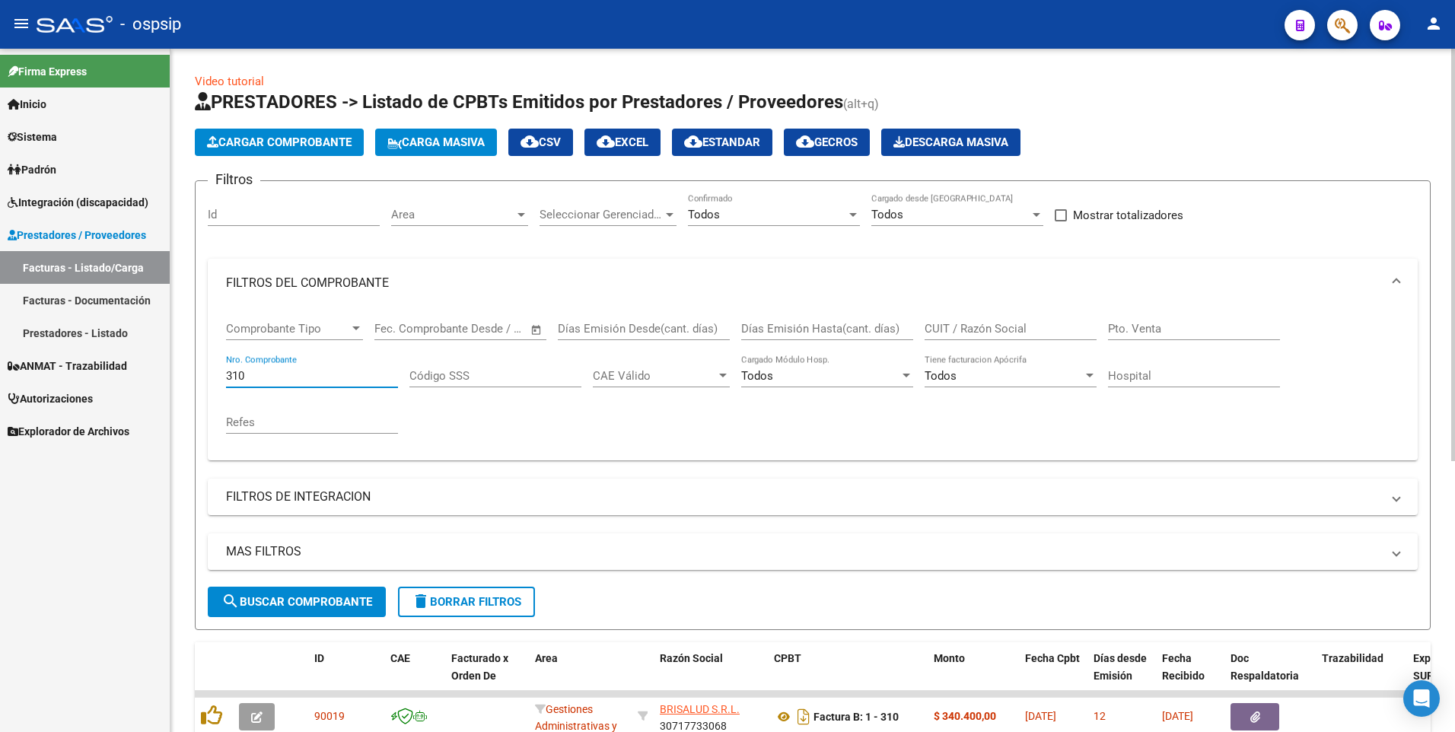
click at [275, 374] on input "310" at bounding box center [312, 376] width 172 height 14
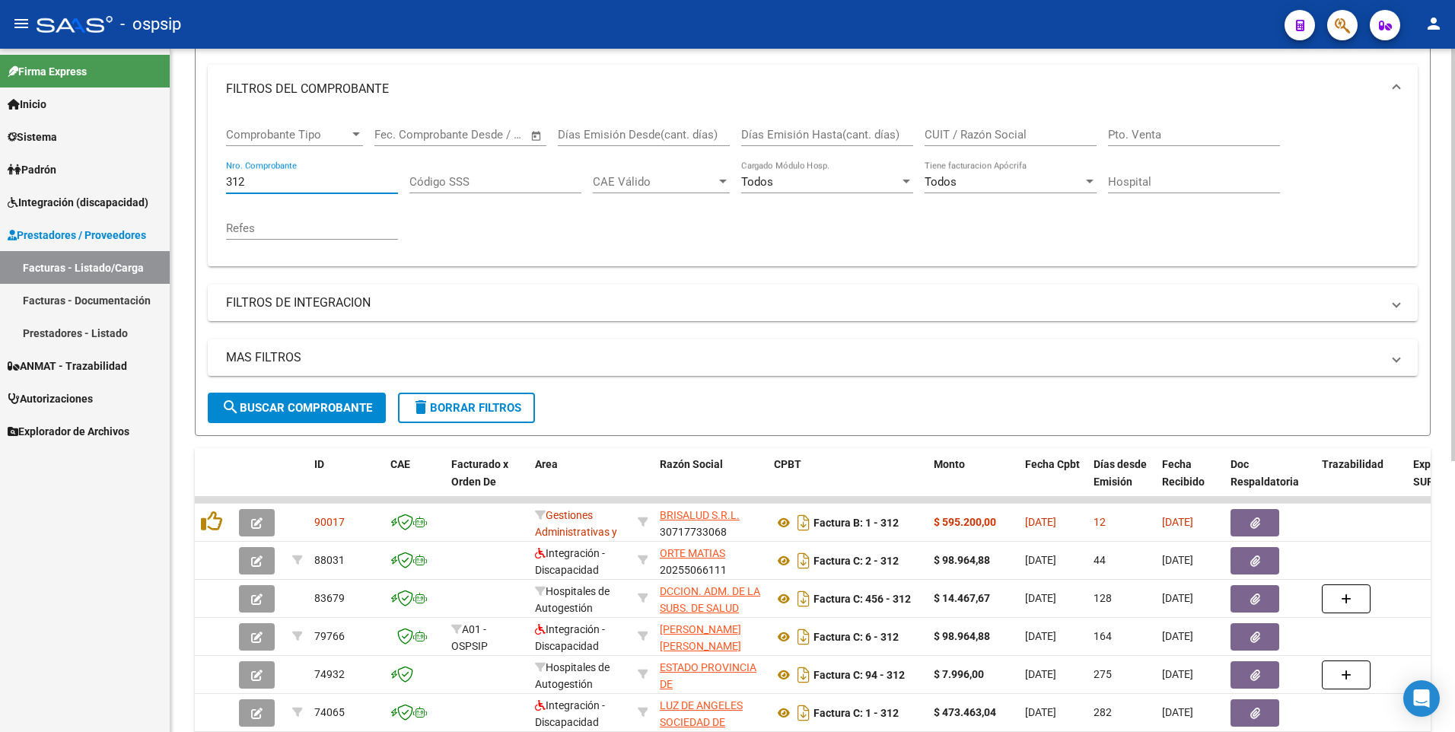
scroll to position [450, 0]
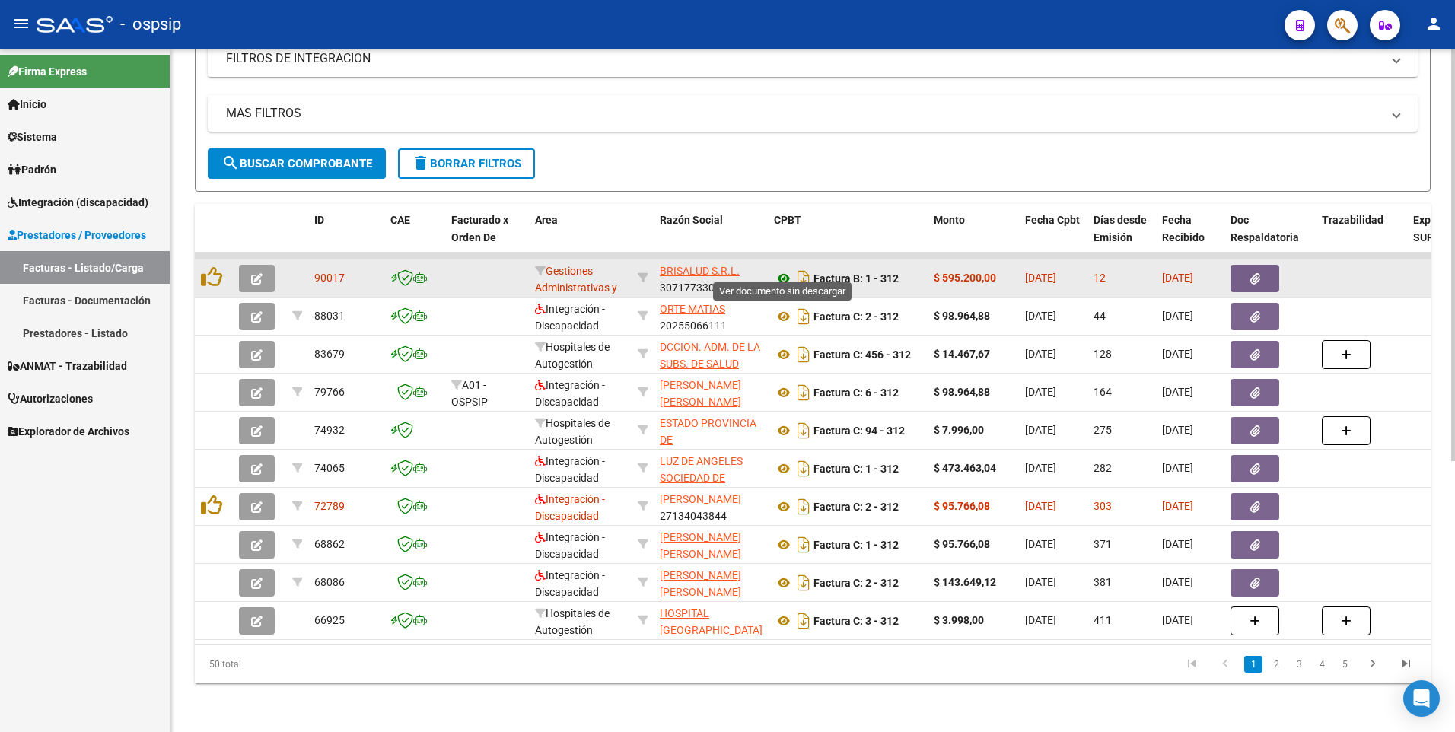
type input "312"
click at [785, 269] on icon at bounding box center [784, 278] width 20 height 18
click at [1244, 265] on button "button" at bounding box center [1254, 278] width 49 height 27
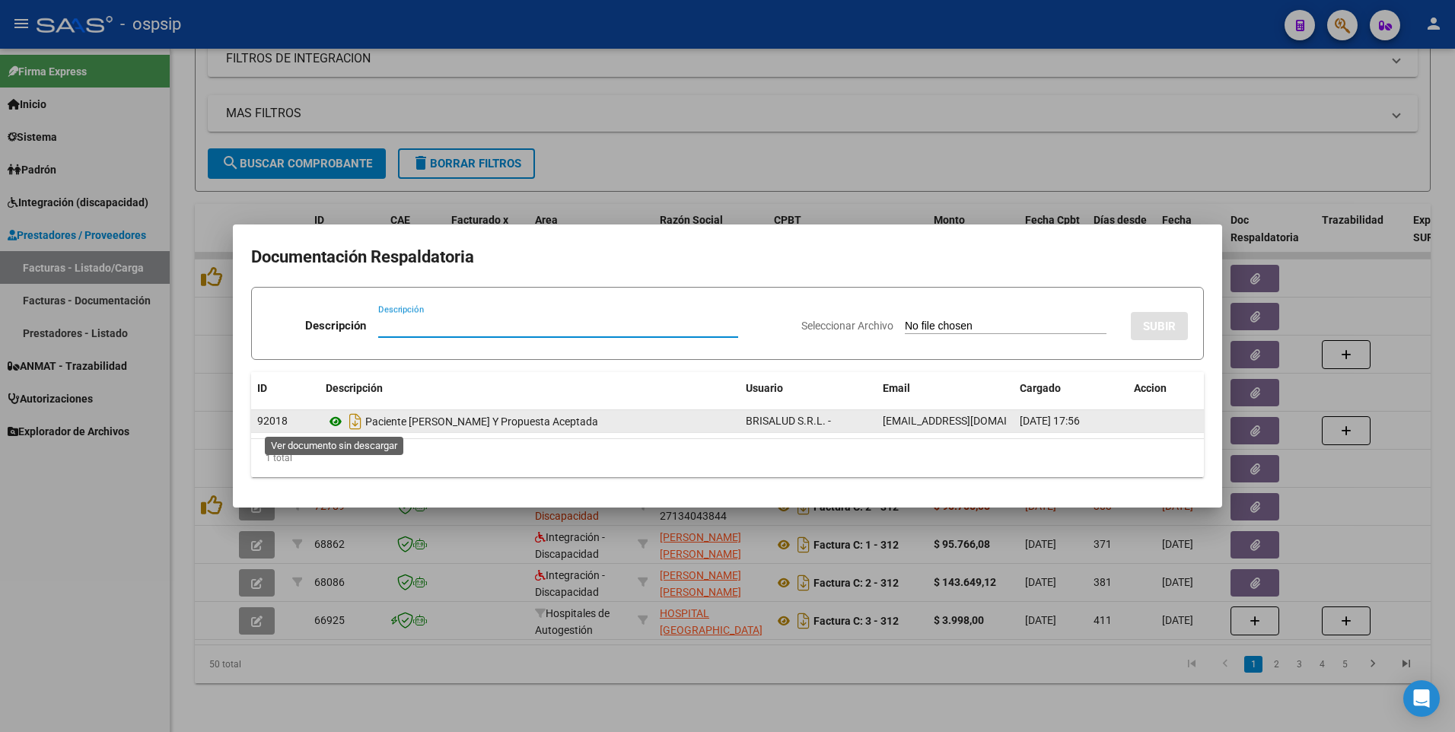
click at [333, 425] on icon at bounding box center [336, 421] width 20 height 18
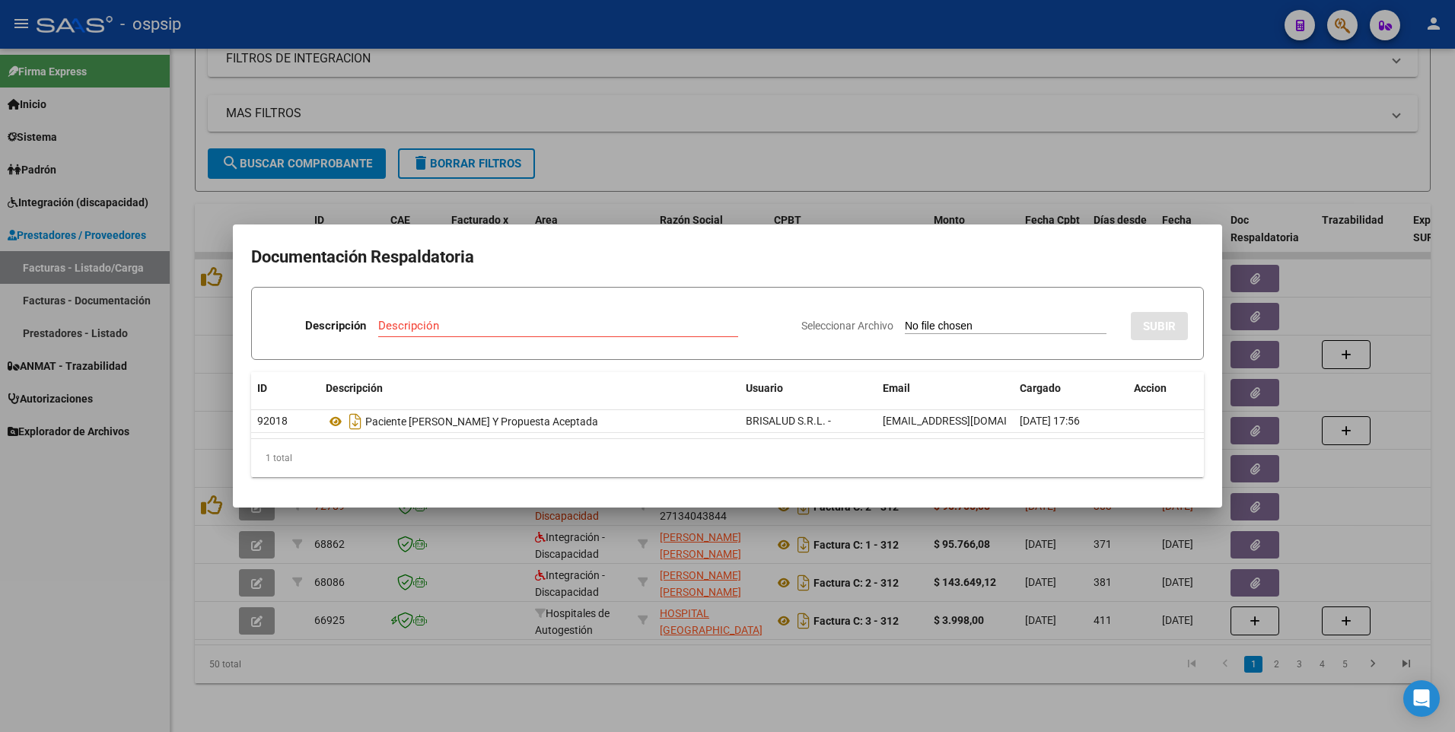
click at [1166, 156] on div at bounding box center [727, 366] width 1455 height 732
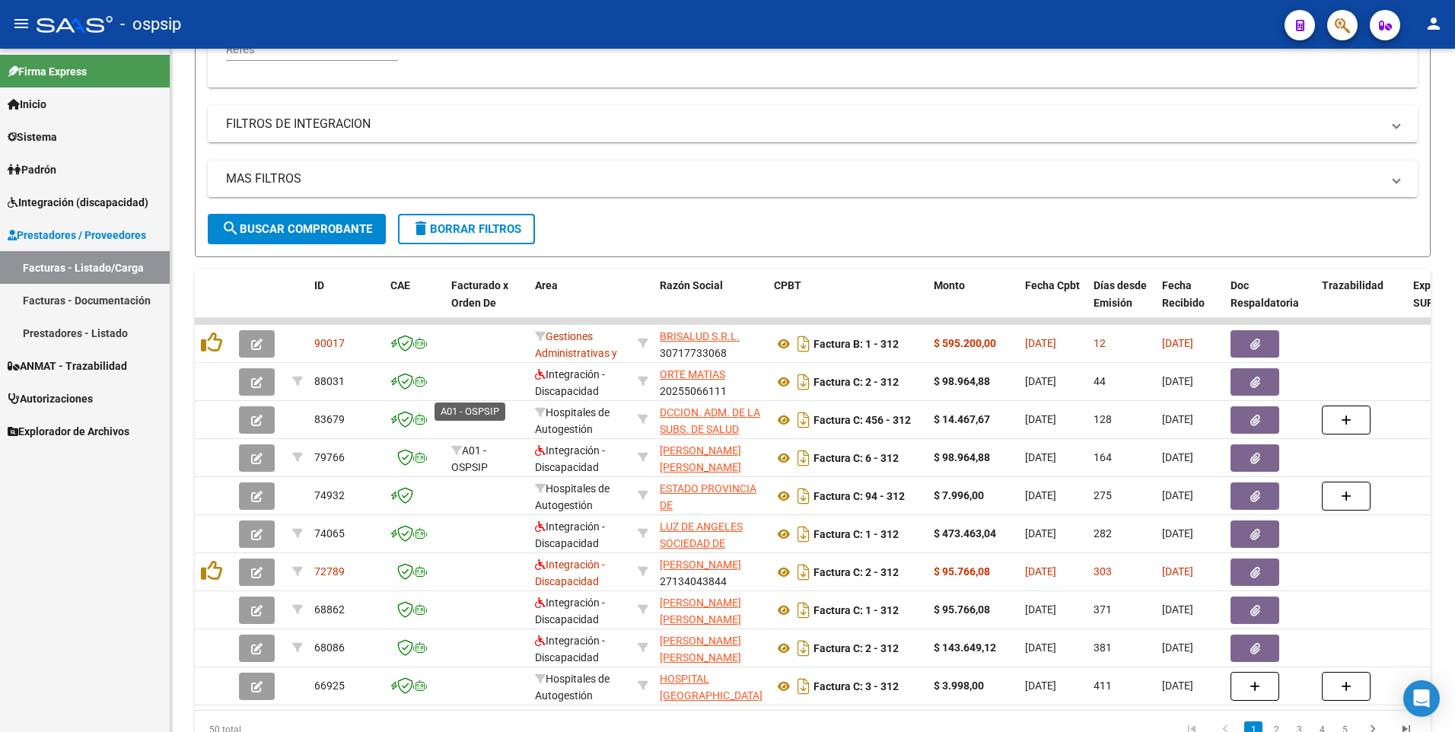
scroll to position [297, 0]
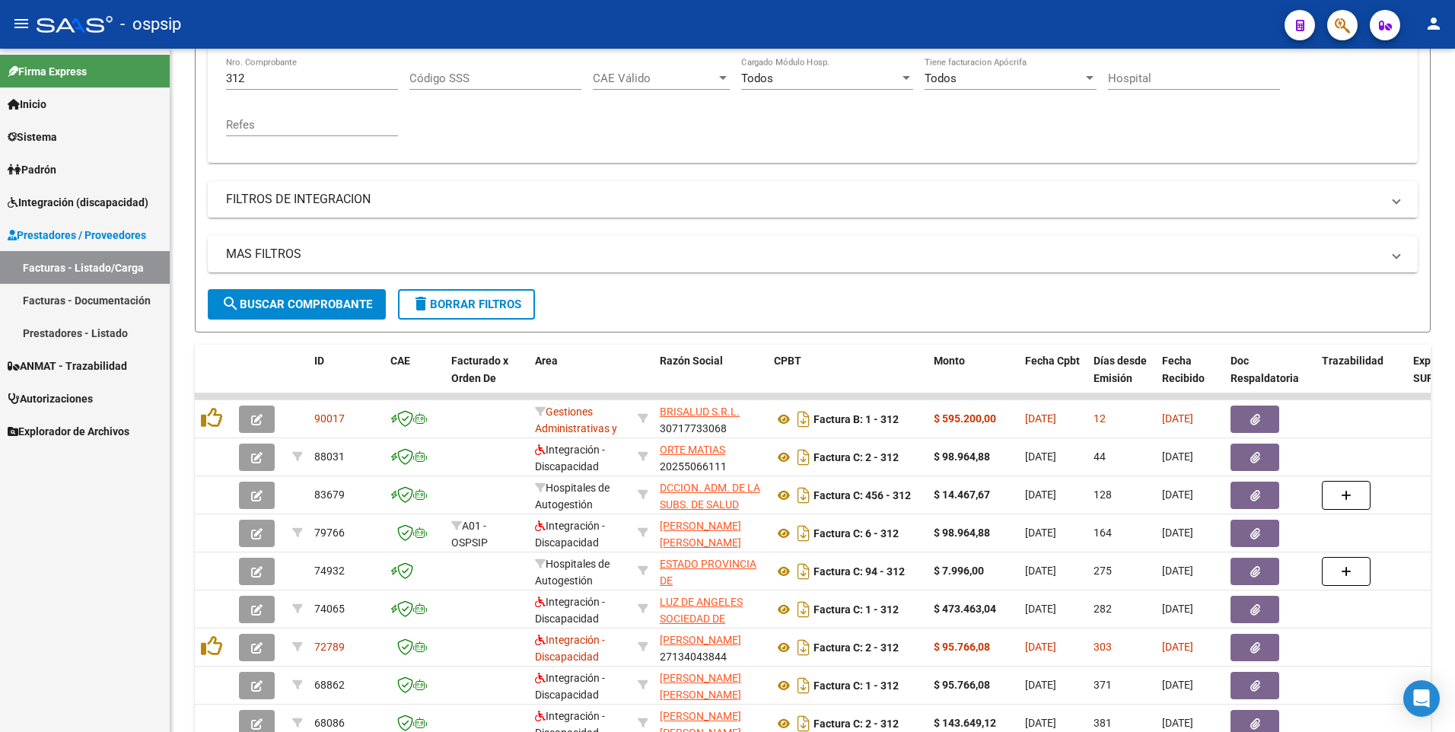
click at [77, 401] on span "Autorizaciones" at bounding box center [50, 398] width 85 height 17
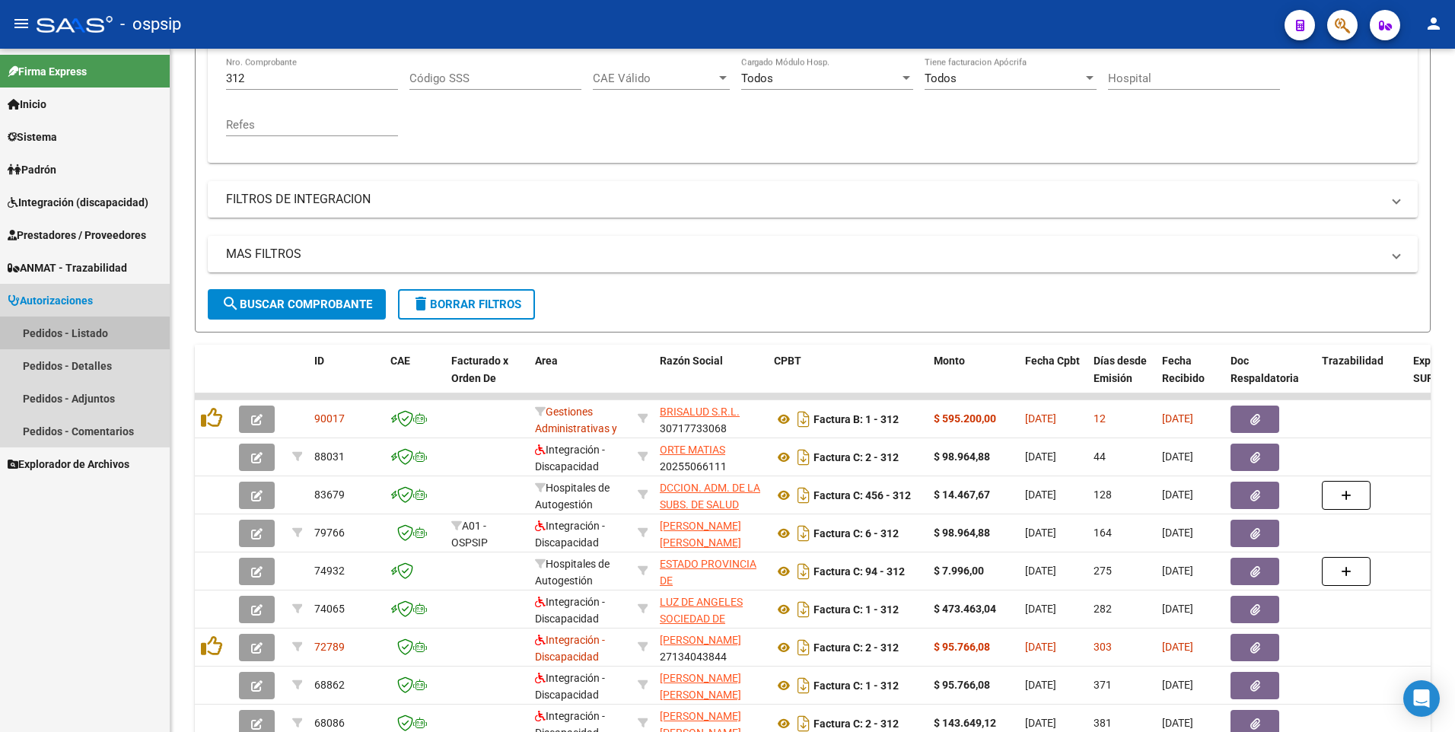
click at [82, 333] on link "Pedidos - Listado" at bounding box center [85, 332] width 170 height 33
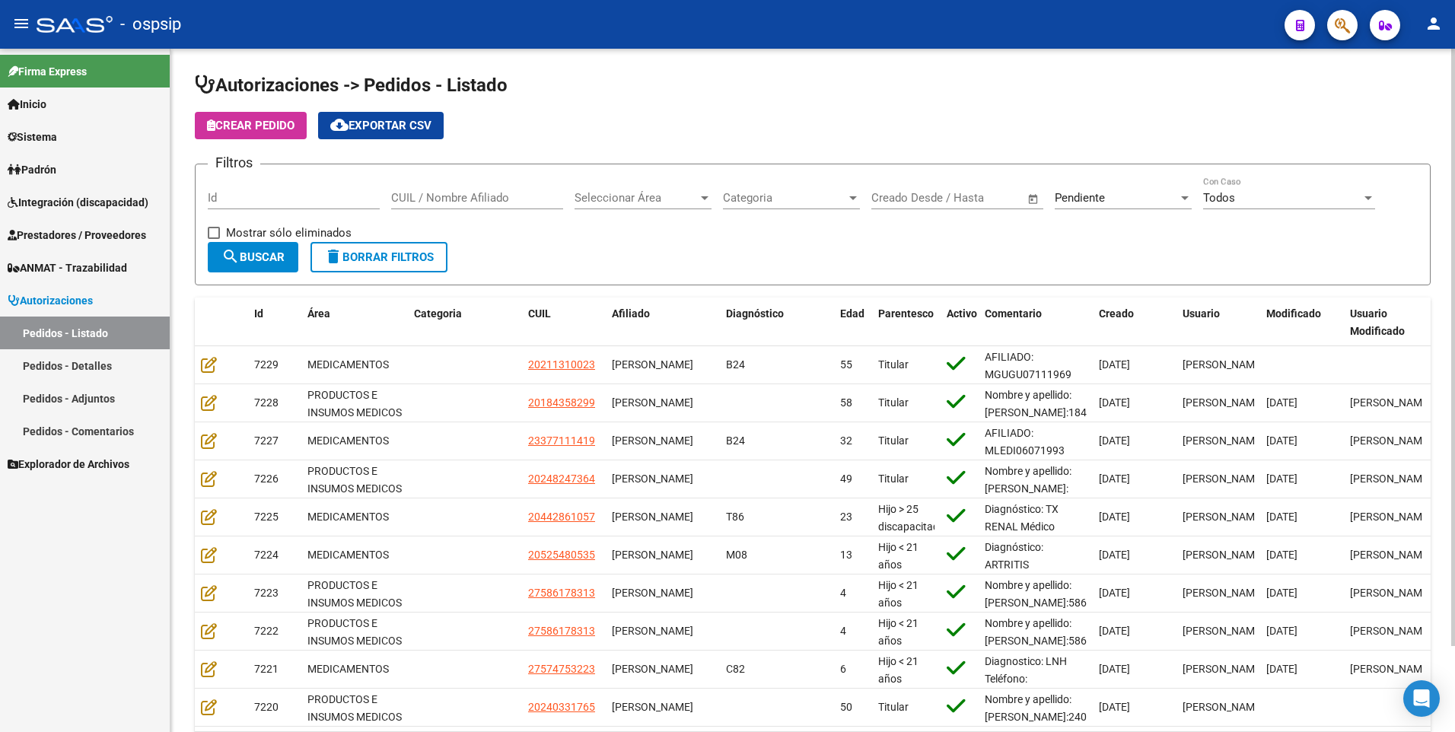
click at [246, 202] on input "Id" at bounding box center [294, 198] width 172 height 14
type input "6932"
click at [599, 191] on span "Seleccionar Área" at bounding box center [635, 198] width 123 height 14
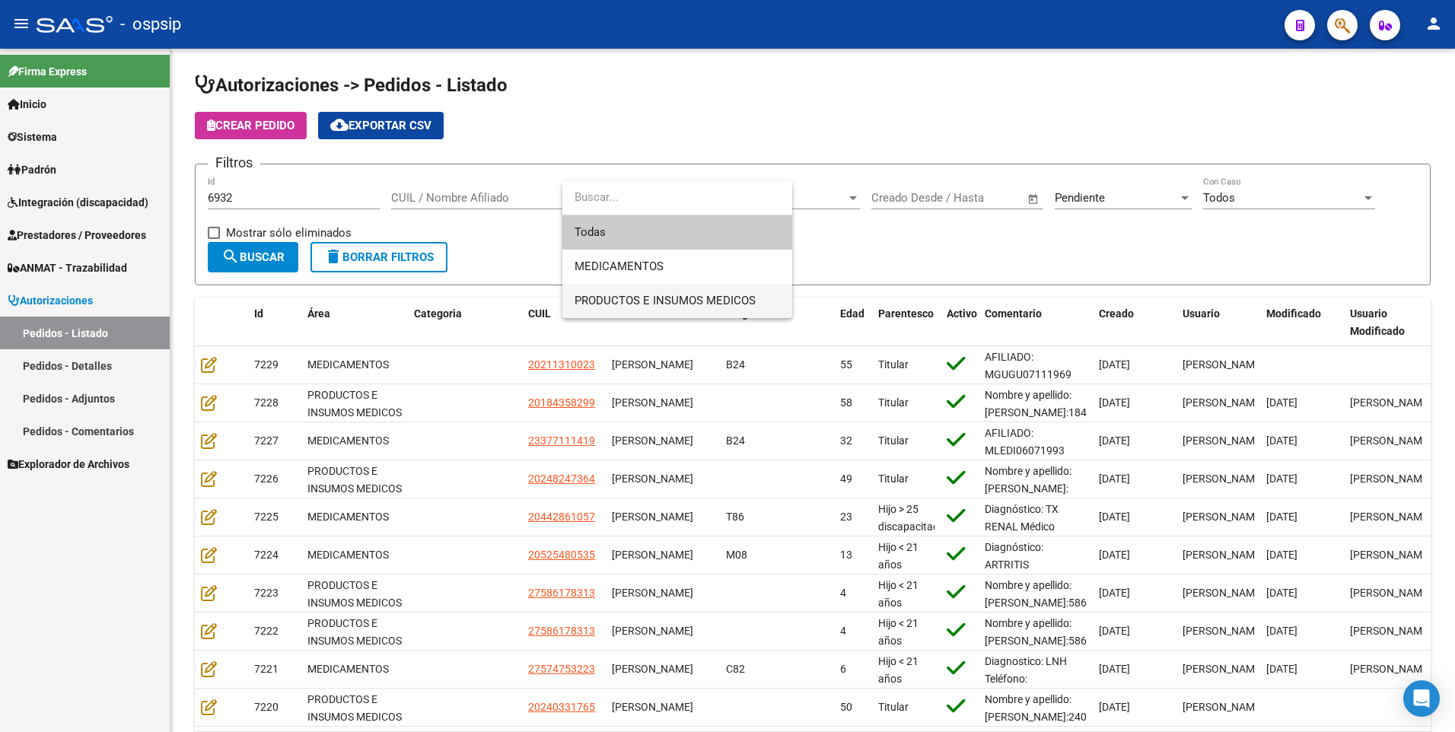
click at [632, 285] on span "PRODUCTOS E INSUMOS MEDICOS" at bounding box center [676, 301] width 205 height 34
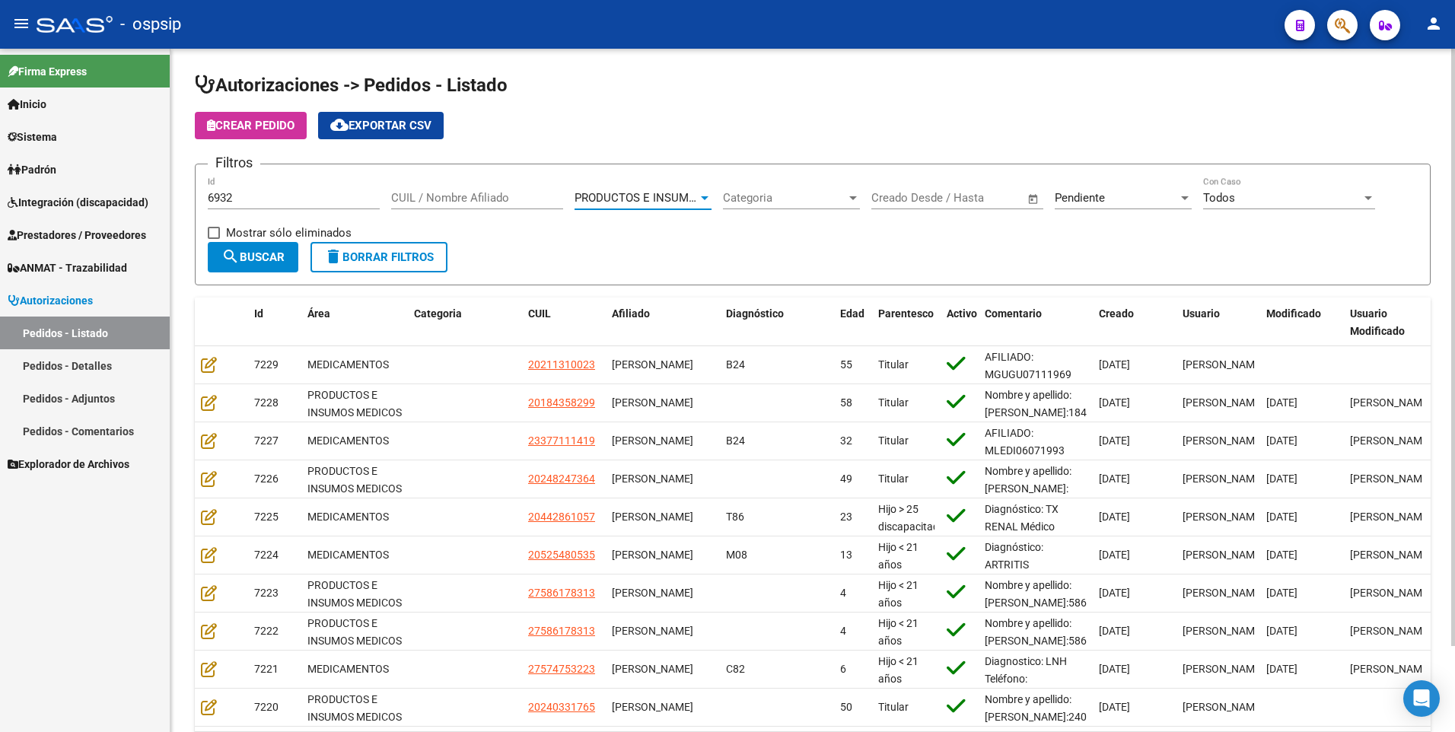
click at [1145, 194] on div "Pendiente" at bounding box center [1115, 198] width 123 height 14
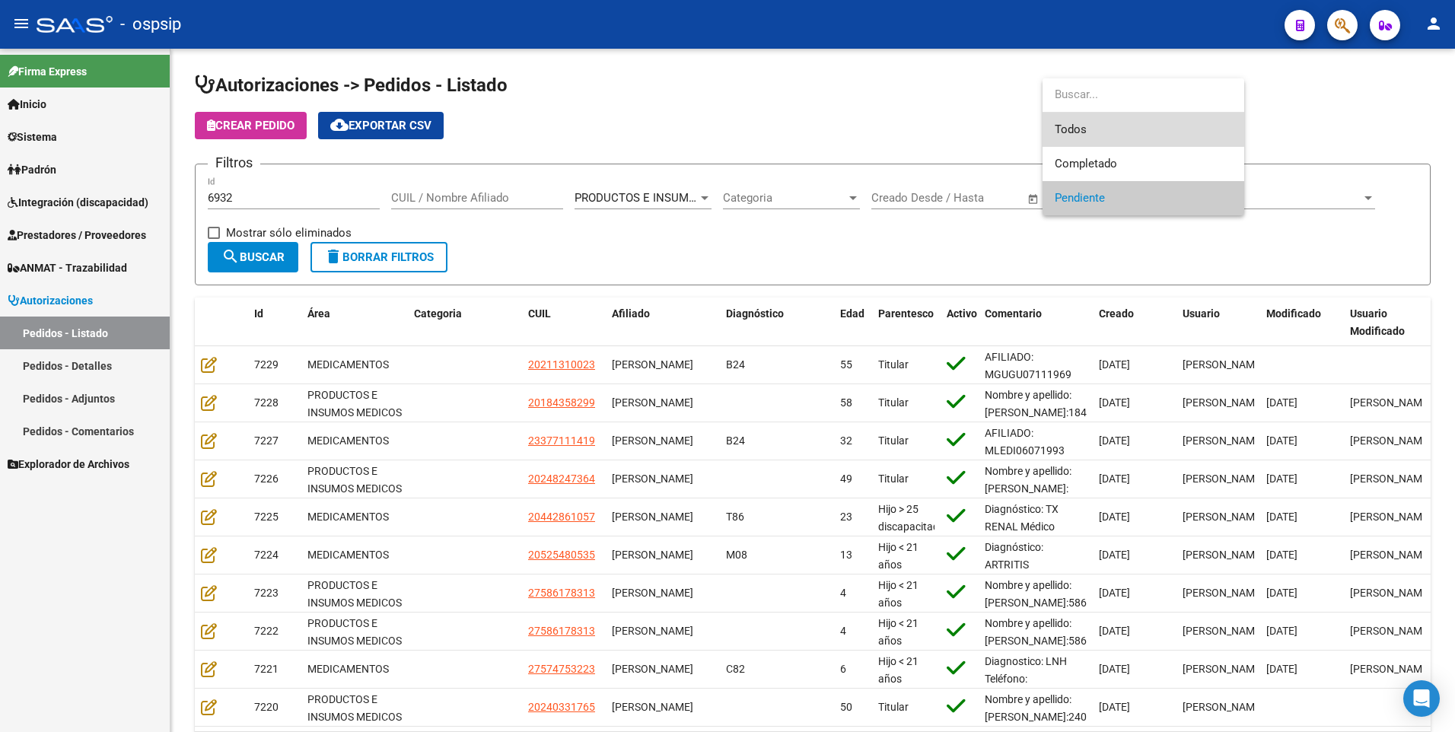
click at [1063, 118] on span "Todos" at bounding box center [1142, 130] width 177 height 34
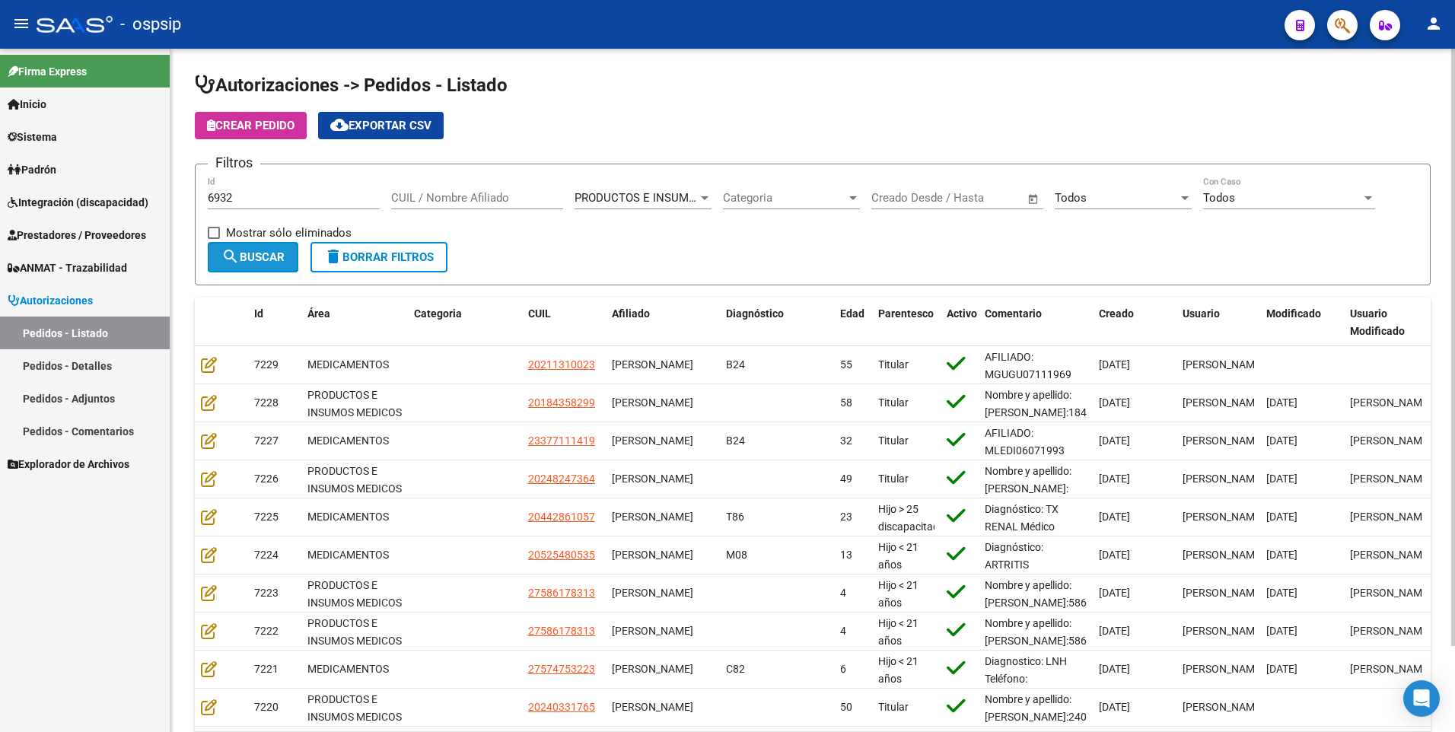
click at [244, 255] on span "search Buscar" at bounding box center [252, 257] width 63 height 14
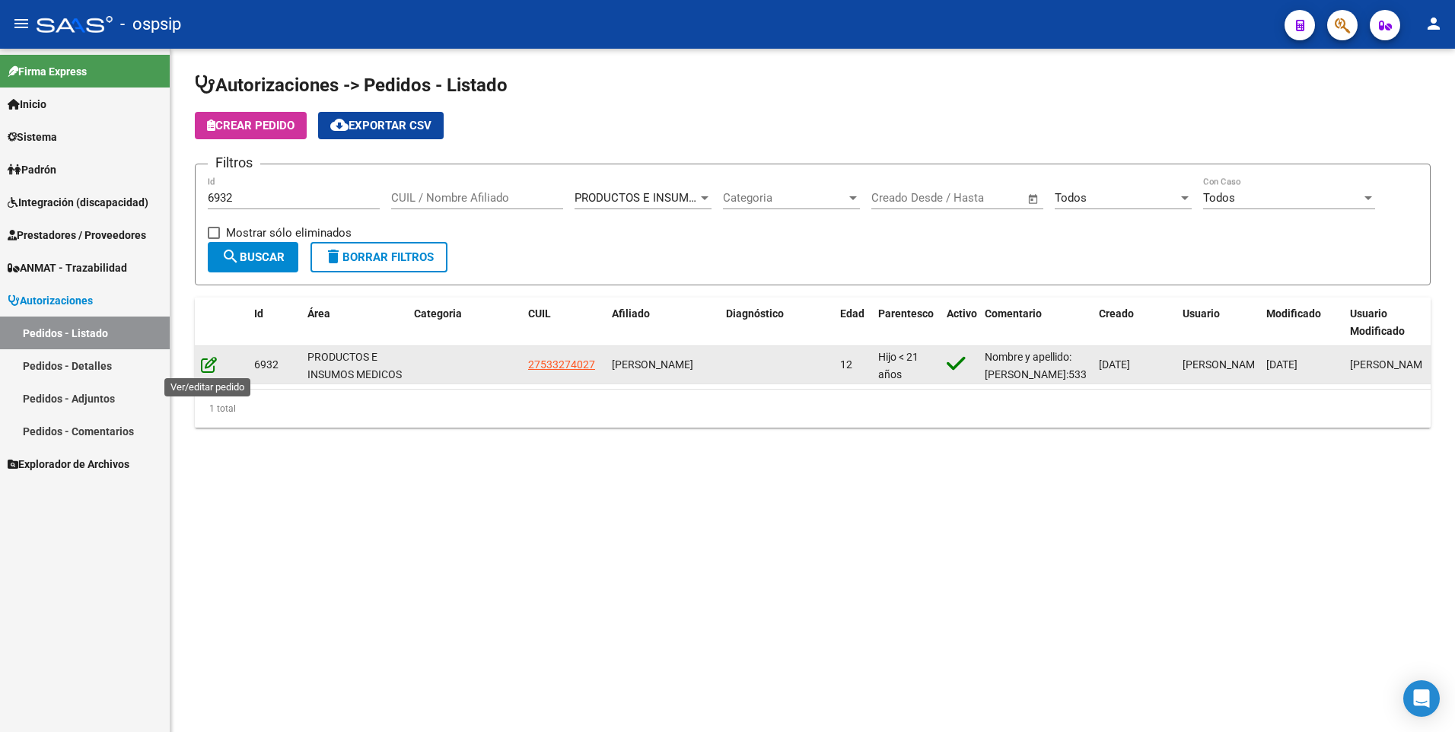
click at [206, 364] on icon at bounding box center [209, 364] width 16 height 17
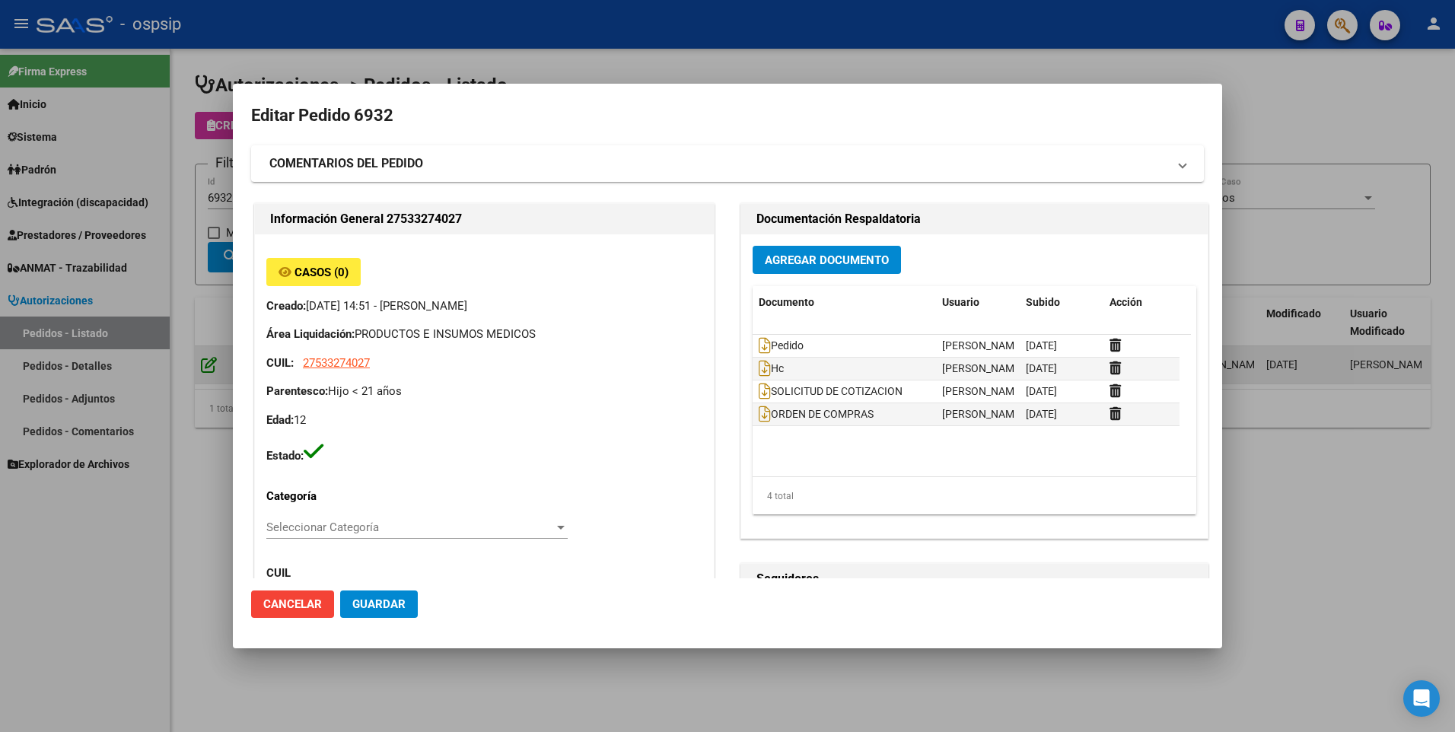
type input "NO CORRESPONDE"
type input "[GEOGRAPHIC_DATA], [GEOGRAPHIC_DATA], TUPUNGATO 336, Piso: 01, Departamento: A"
click at [759, 349] on icon at bounding box center [765, 345] width 12 height 17
click at [759, 371] on icon at bounding box center [765, 368] width 12 height 17
click at [759, 418] on icon at bounding box center [765, 414] width 12 height 17
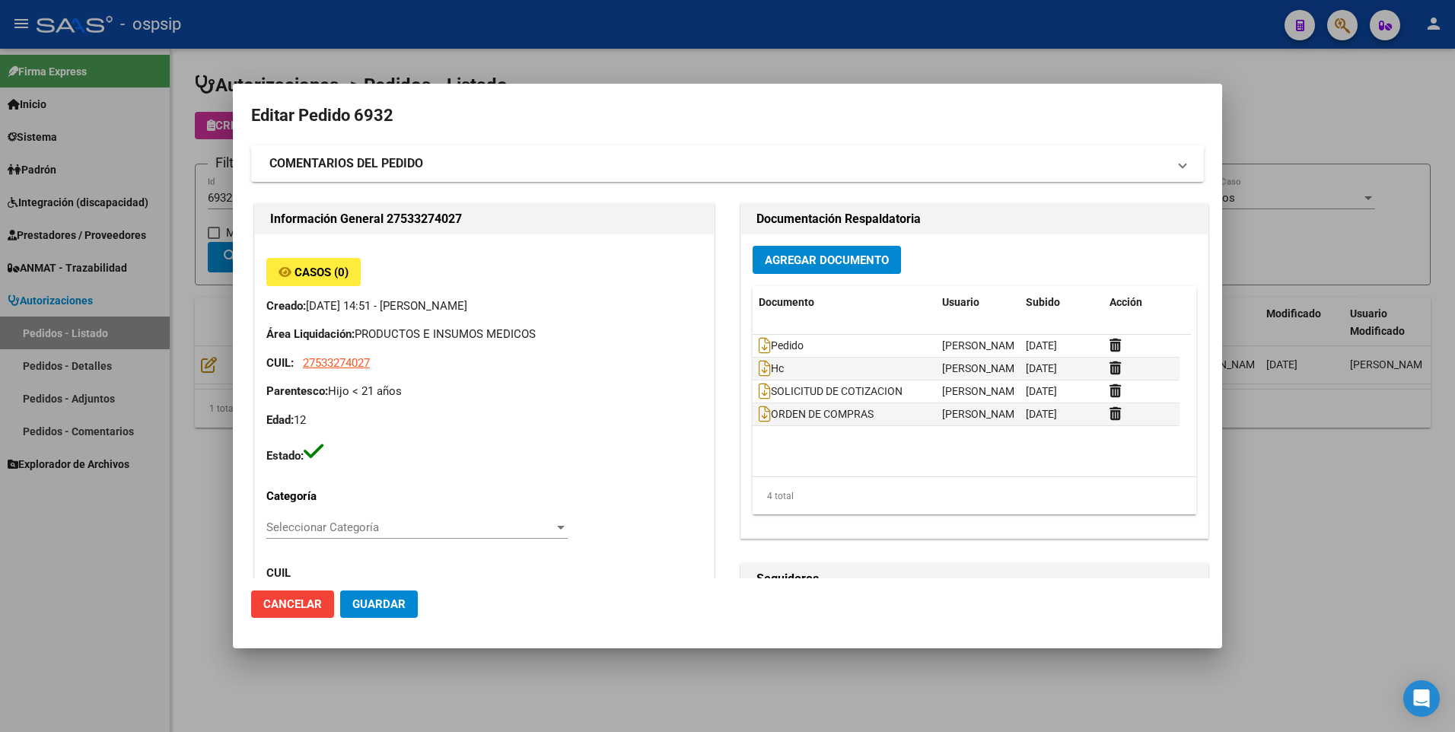
click at [1295, 90] on div at bounding box center [727, 366] width 1455 height 732
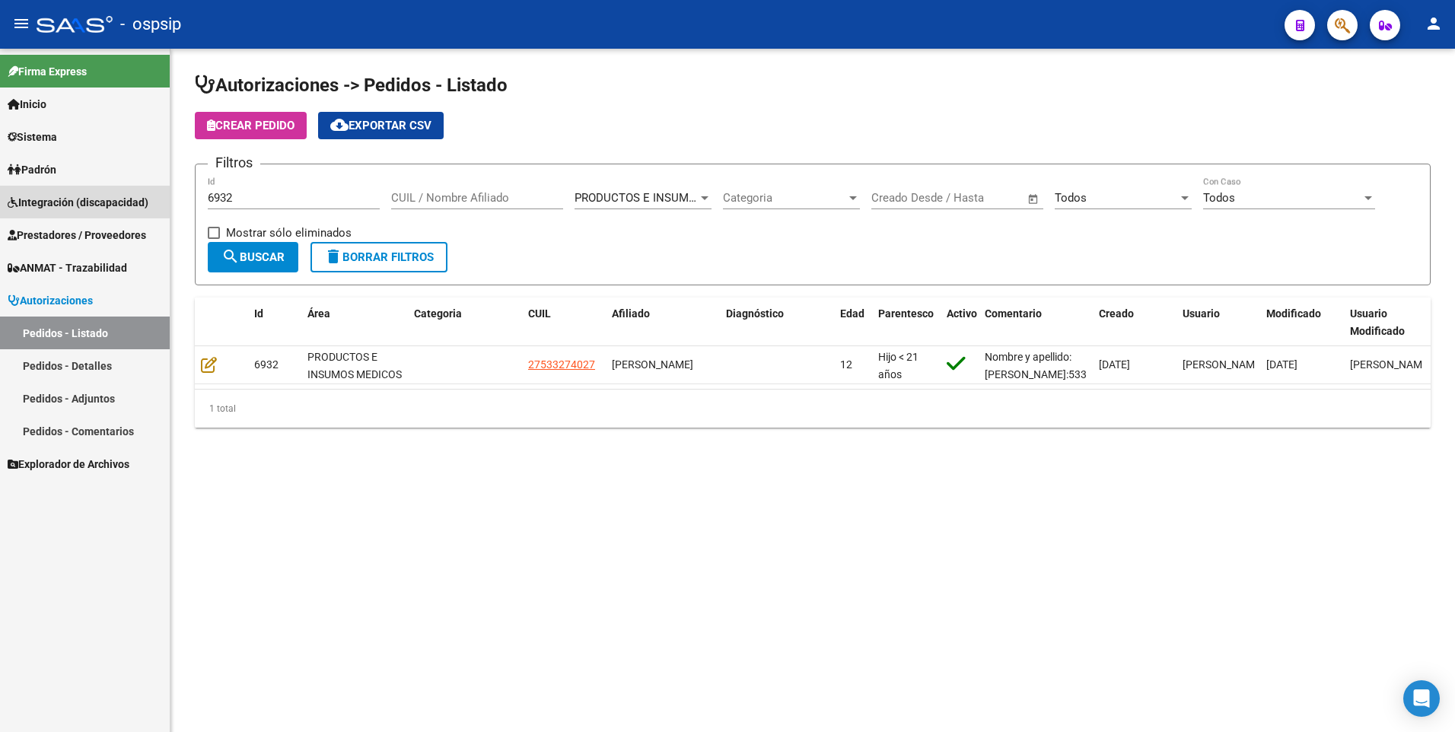
click at [94, 218] on link "Integración (discapacidad)" at bounding box center [85, 202] width 170 height 33
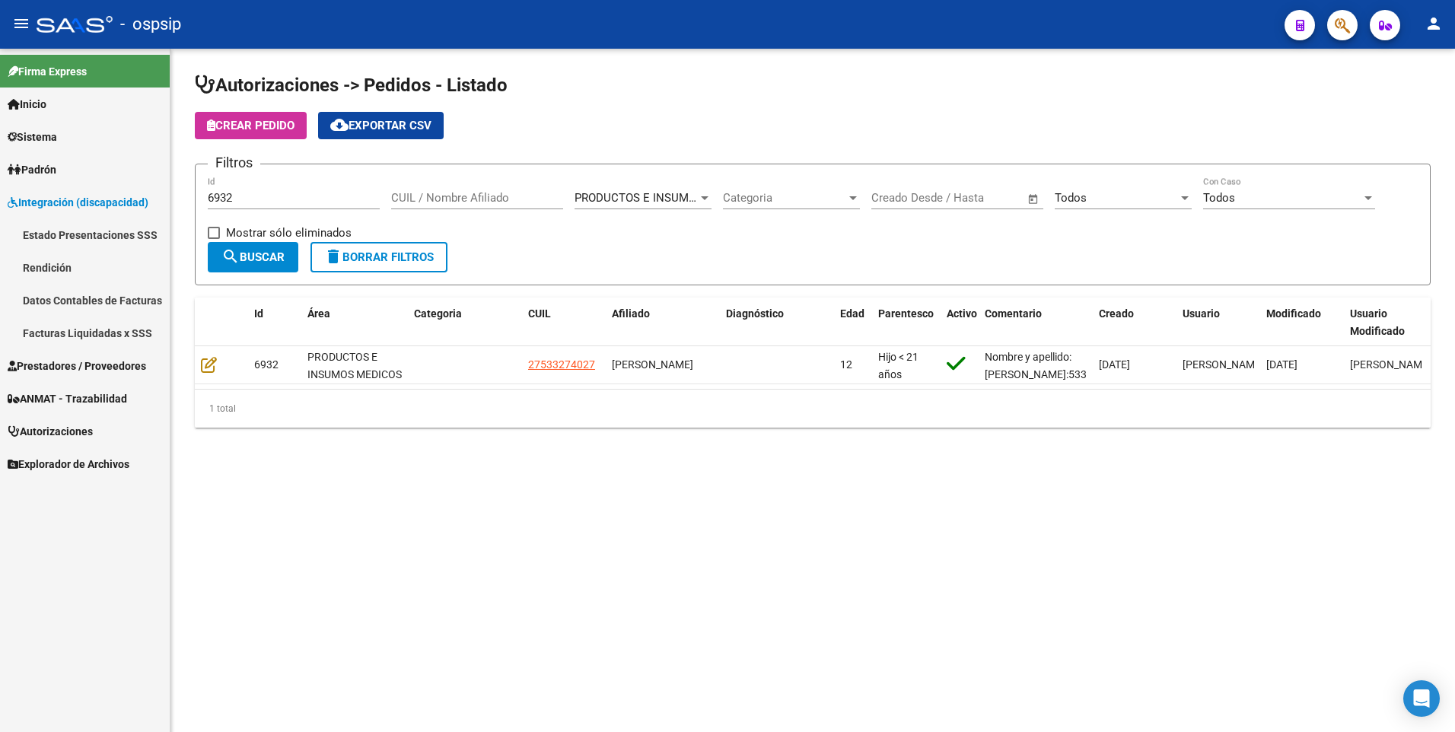
click at [79, 353] on link "Prestadores / Proveedores" at bounding box center [85, 365] width 170 height 33
click at [76, 264] on link "Facturas - Listado/Carga" at bounding box center [85, 267] width 170 height 33
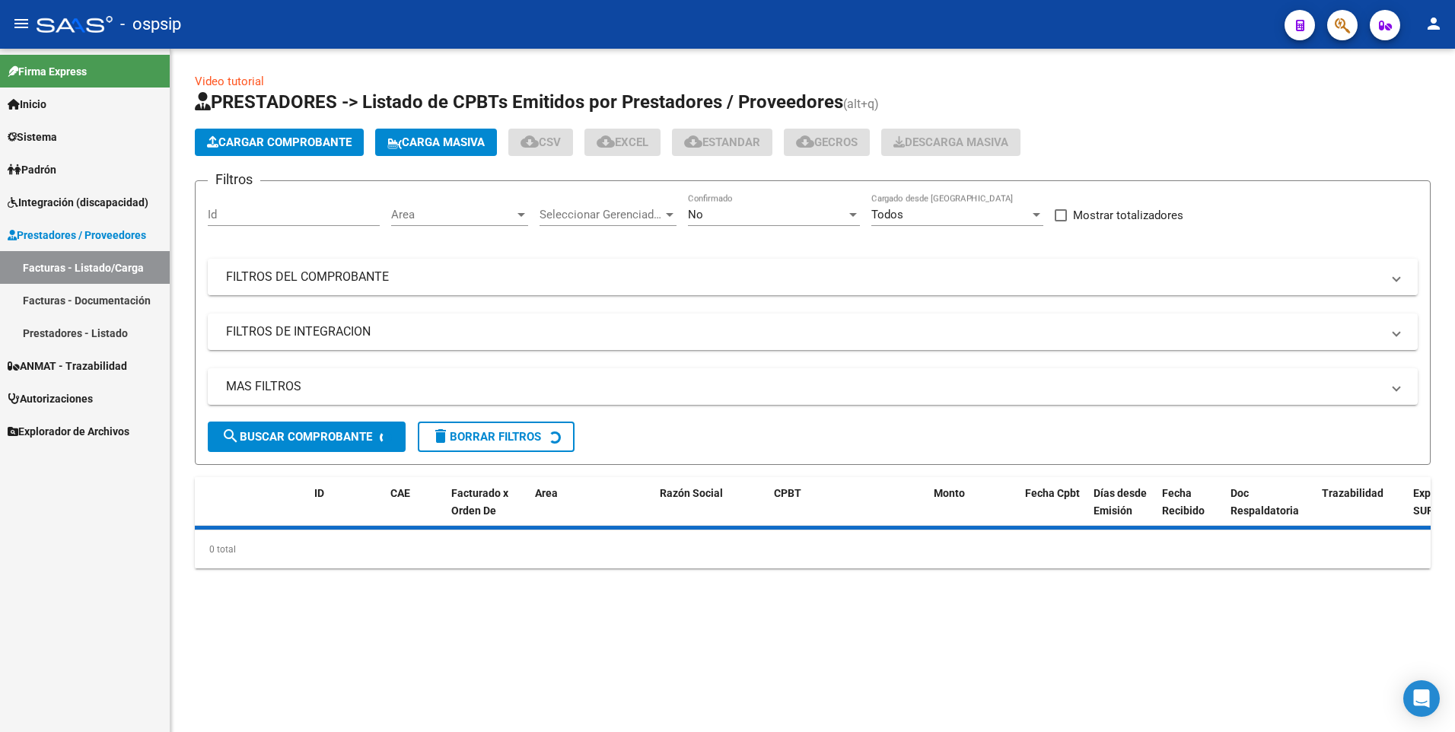
click at [286, 275] on mat-panel-title "FILTROS DEL COMPROBANTE" at bounding box center [803, 277] width 1155 height 17
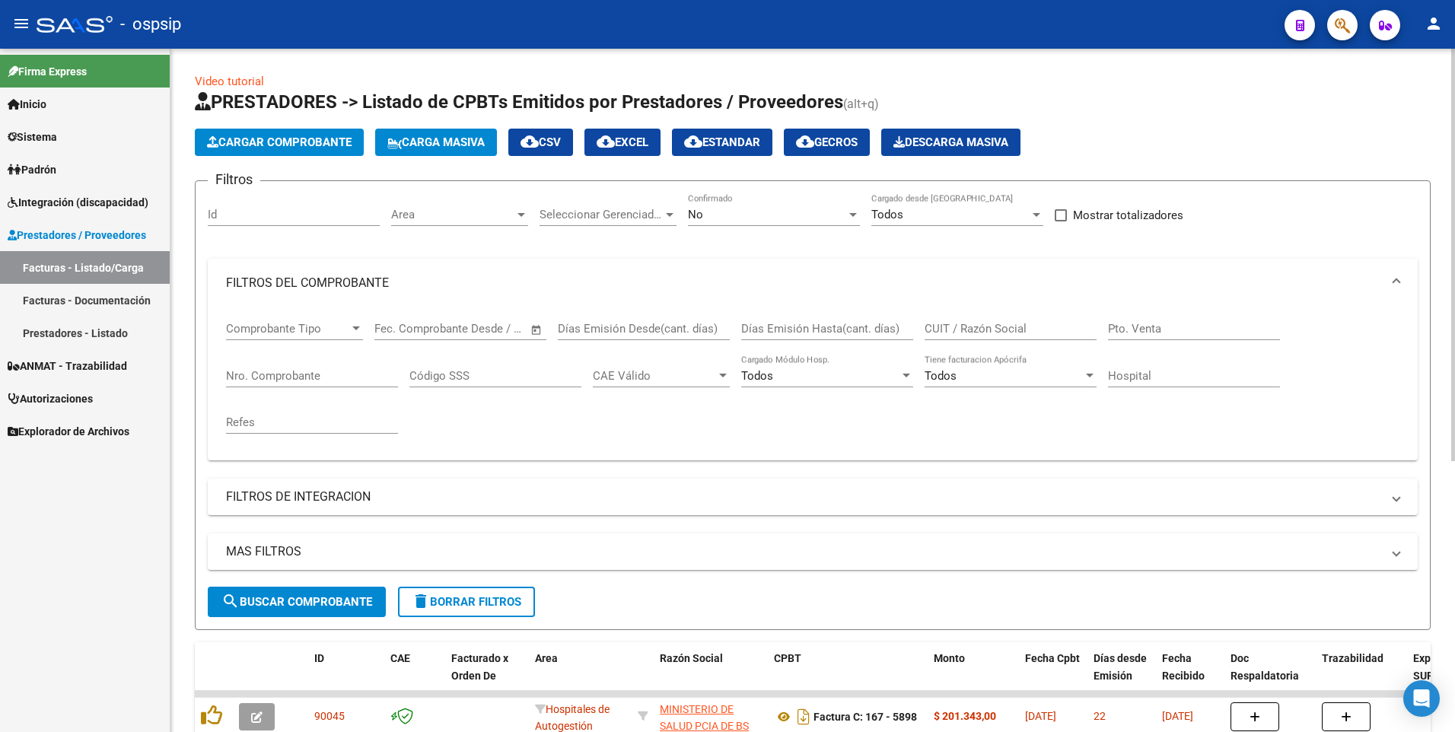
click at [348, 371] on input "Nro. Comprobante" at bounding box center [312, 376] width 172 height 14
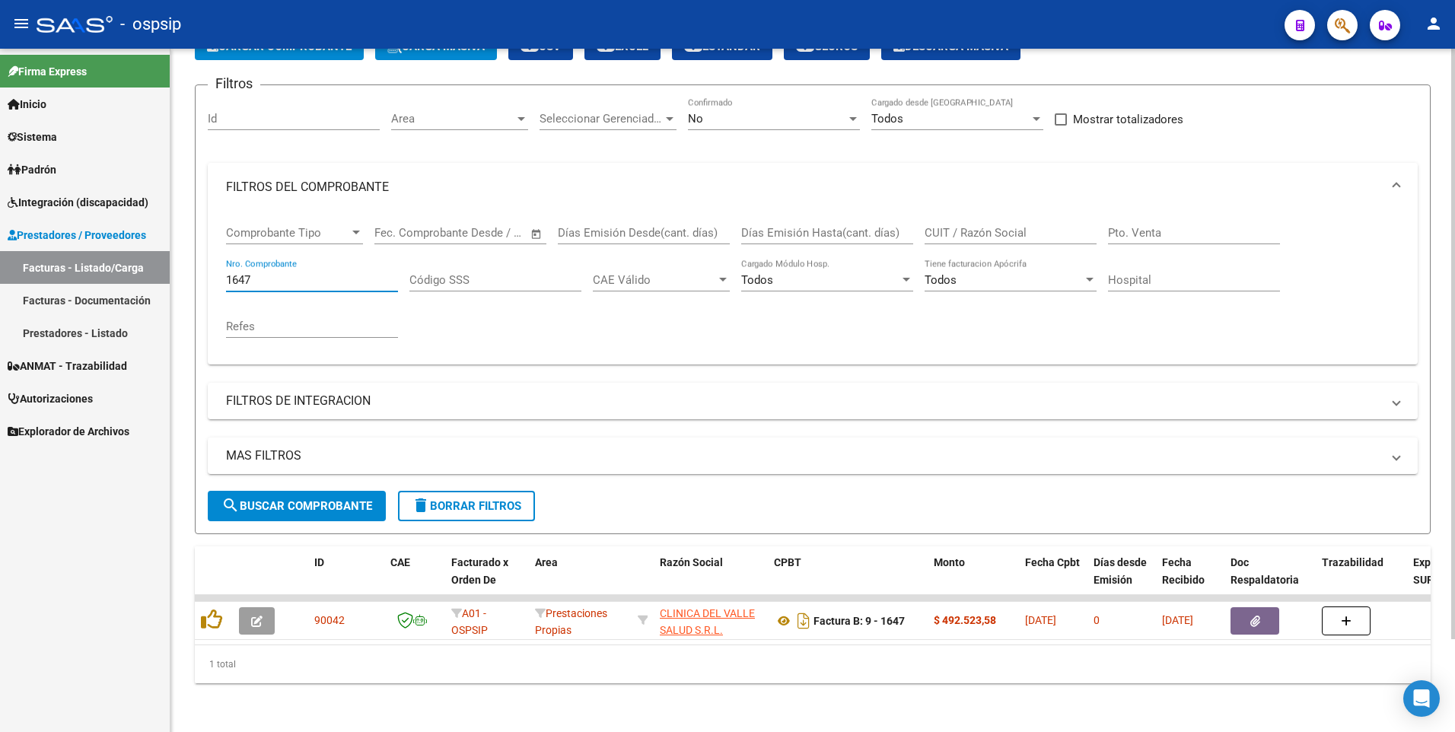
scroll to position [107, 0]
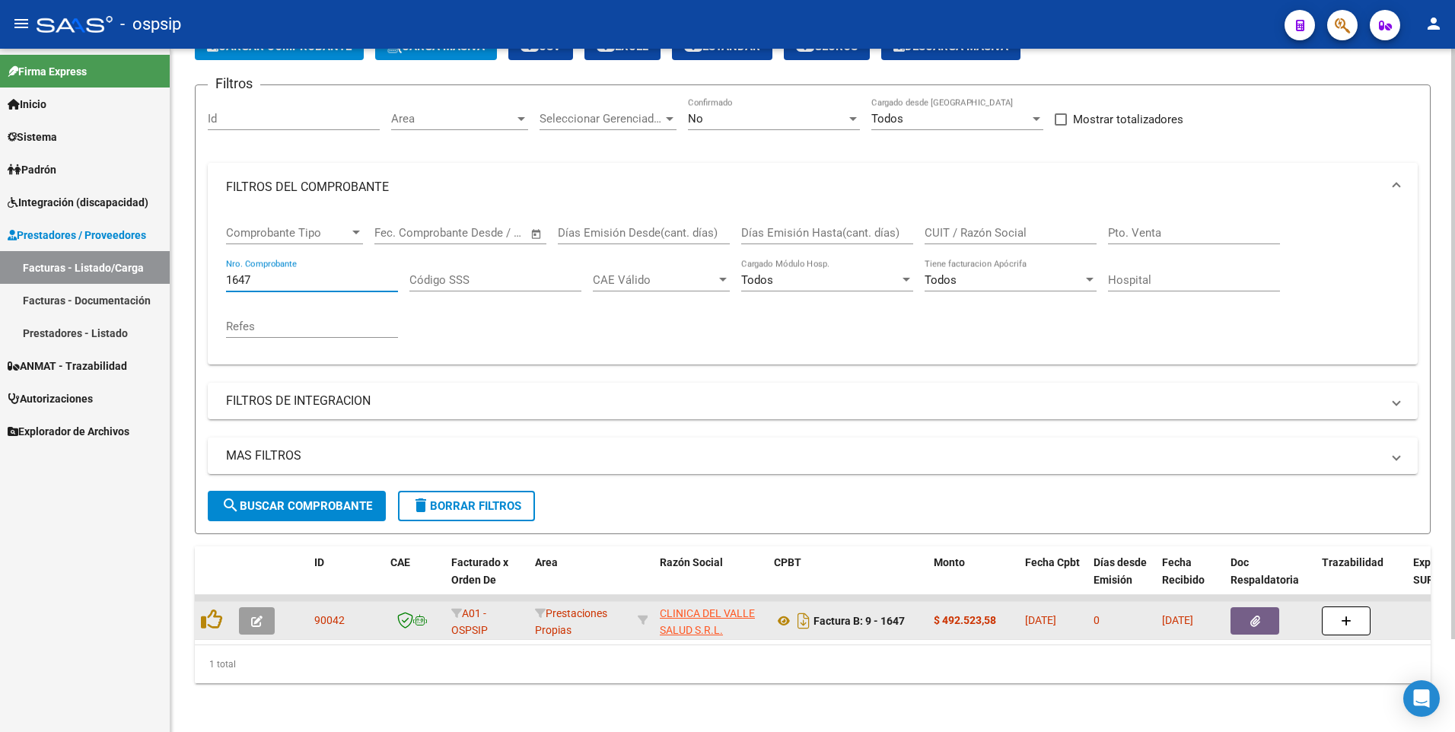
type input "1647"
click at [1252, 615] on icon "button" at bounding box center [1255, 620] width 10 height 11
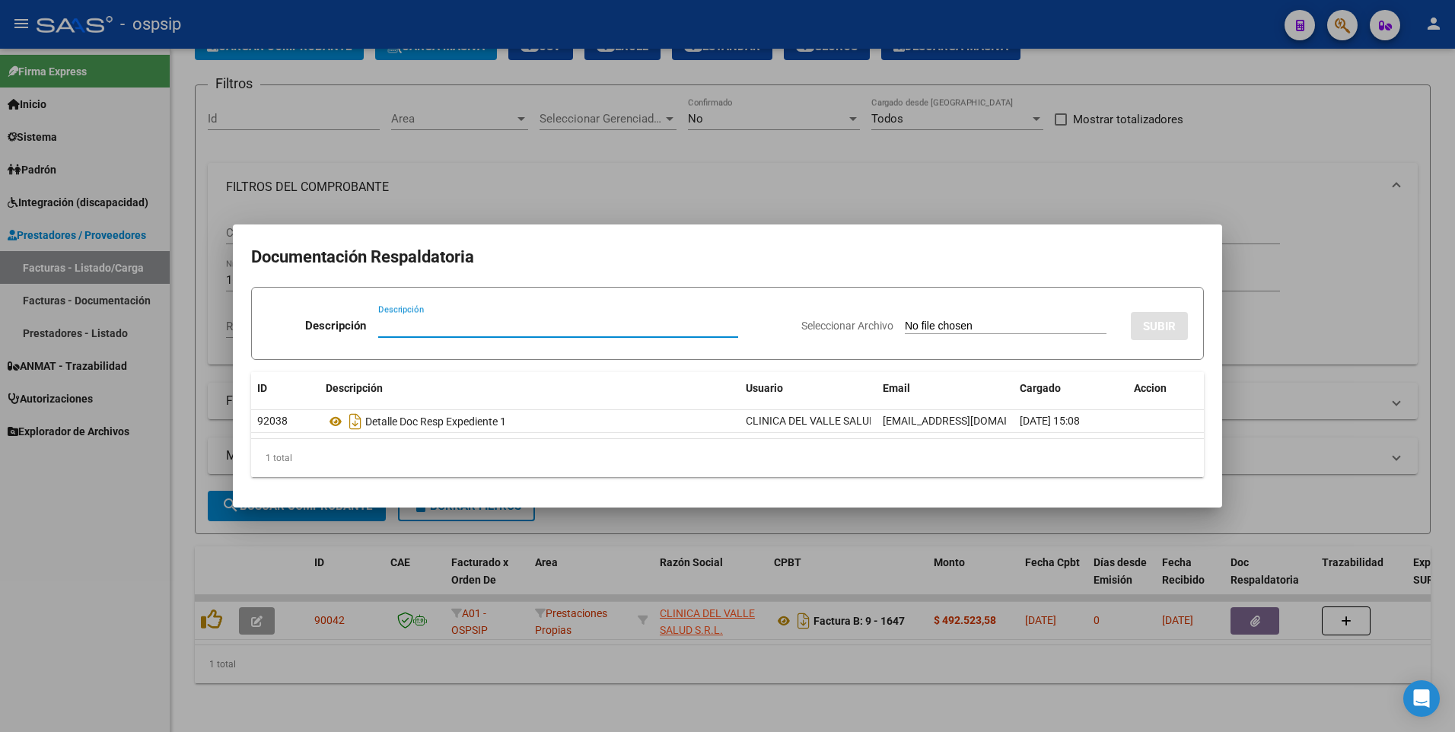
click at [1215, 206] on div at bounding box center [727, 366] width 1455 height 732
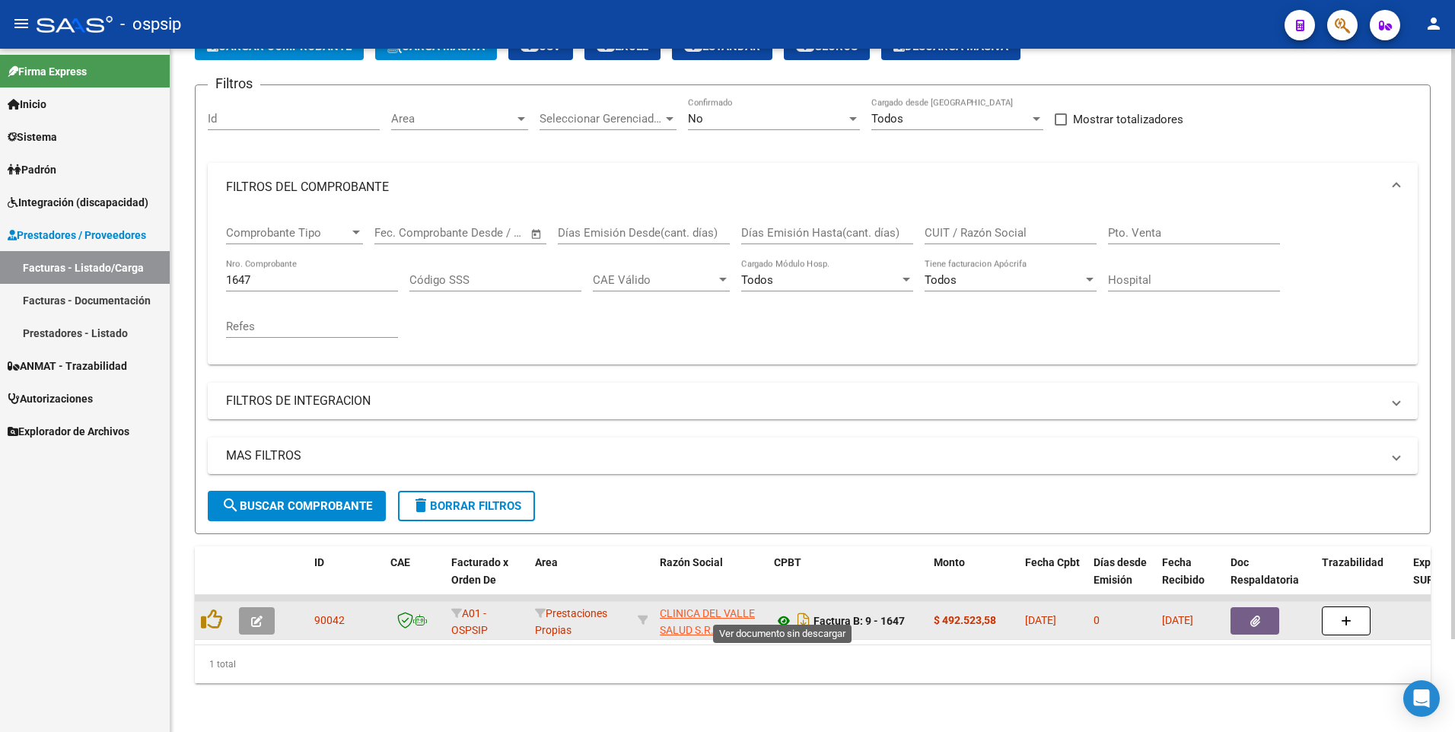
click at [787, 613] on icon at bounding box center [784, 621] width 20 height 18
